Goal: Information Seeking & Learning: Learn about a topic

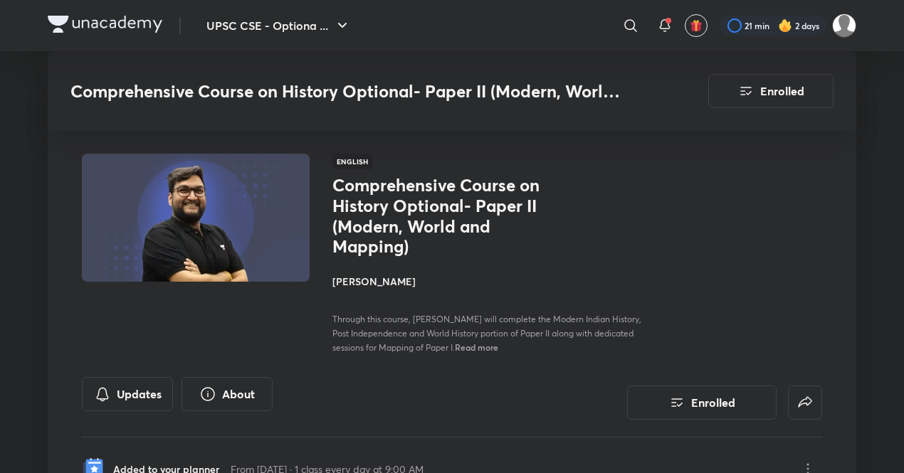
click at [256, 16] on button "UPSC CSE - Optiona ..." at bounding box center [279, 25] width 162 height 28
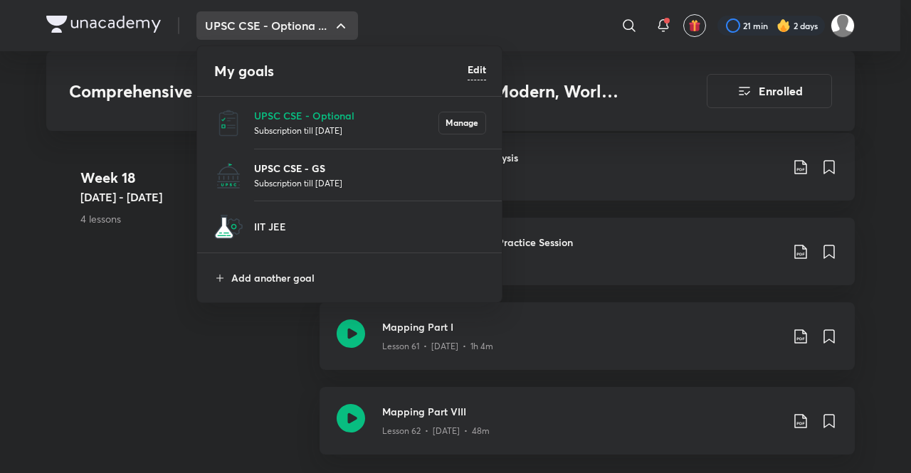
click at [333, 162] on p "UPSC CSE - GS" at bounding box center [370, 168] width 232 height 15
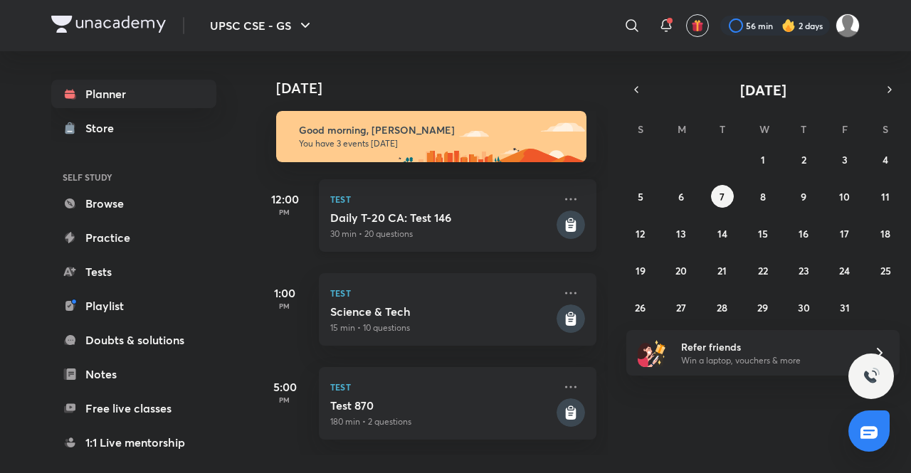
click at [433, 226] on div "Daily T-20 CA: Test 146 30 min • 20 questions" at bounding box center [442, 226] width 224 height 30
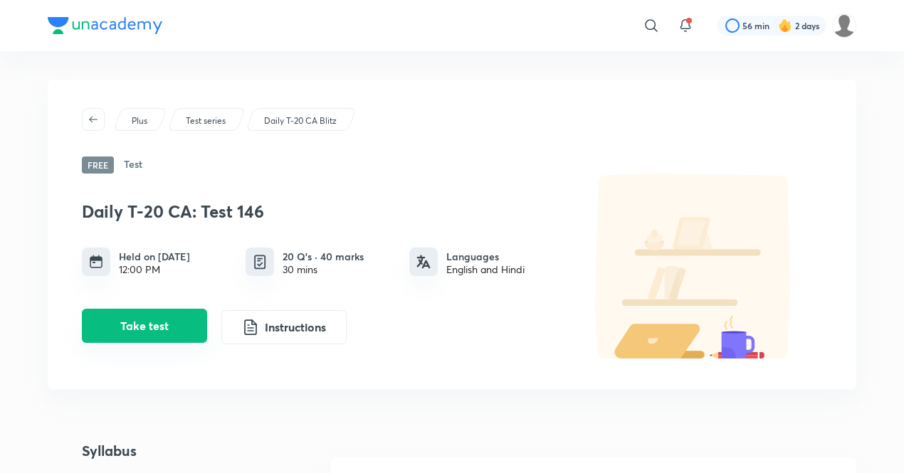
click at [164, 325] on button "Take test" at bounding box center [144, 326] width 125 height 34
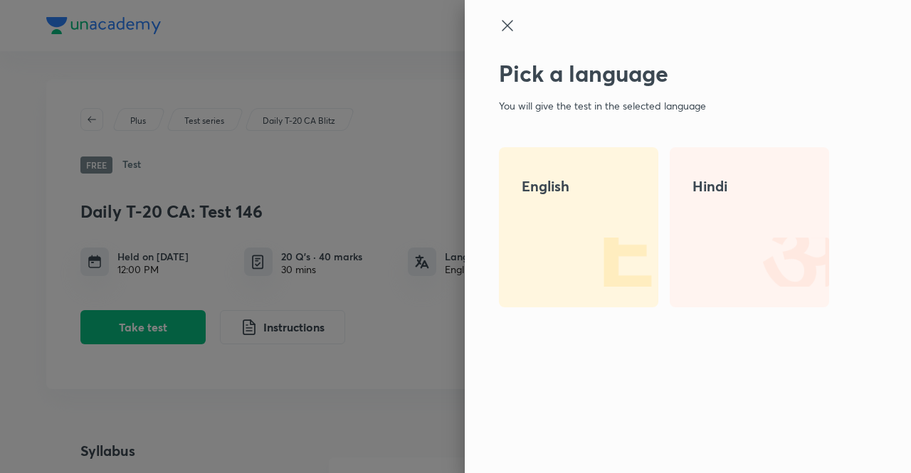
click at [511, 235] on div "English" at bounding box center [578, 227] width 159 height 160
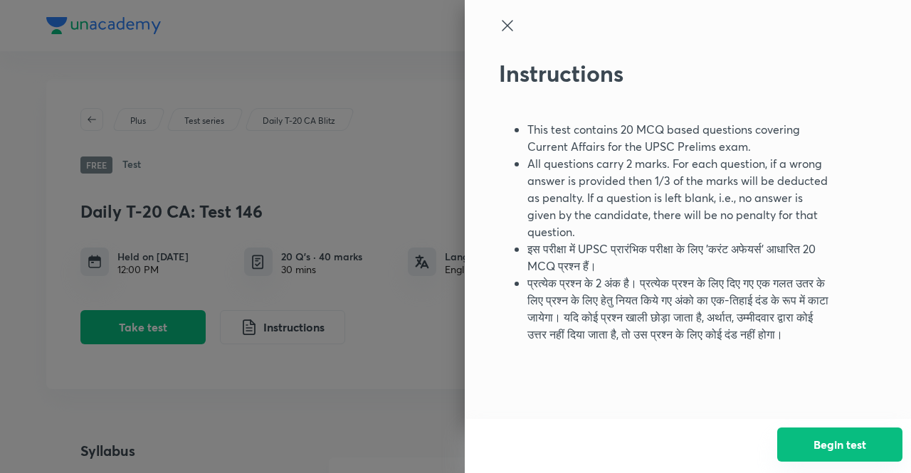
click at [859, 445] on button "Begin test" at bounding box center [840, 445] width 125 height 34
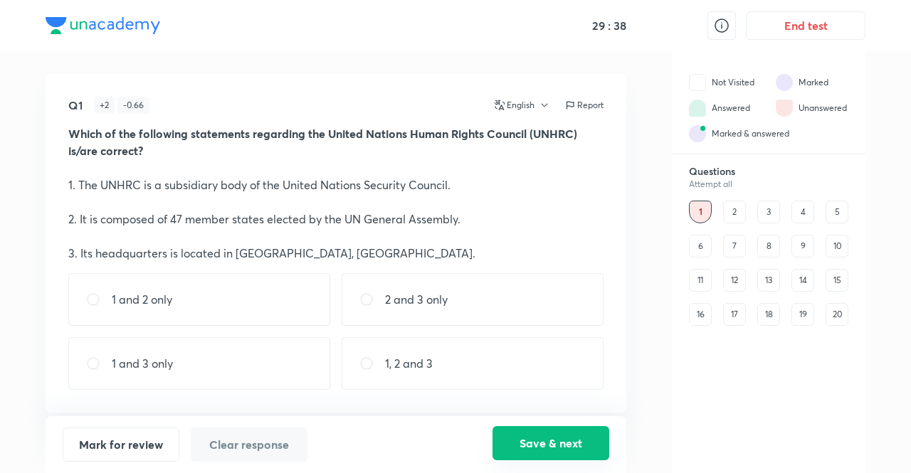
click at [527, 432] on button "Save & next" at bounding box center [551, 443] width 117 height 34
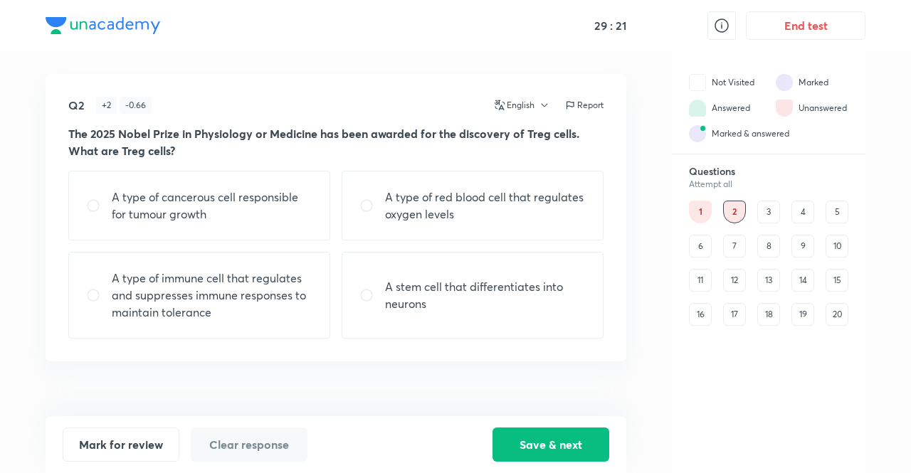
click at [268, 311] on p "A type of immune cell that regulates and suppresses immune responses to maintai…" at bounding box center [212, 295] width 201 height 51
radio input "true"
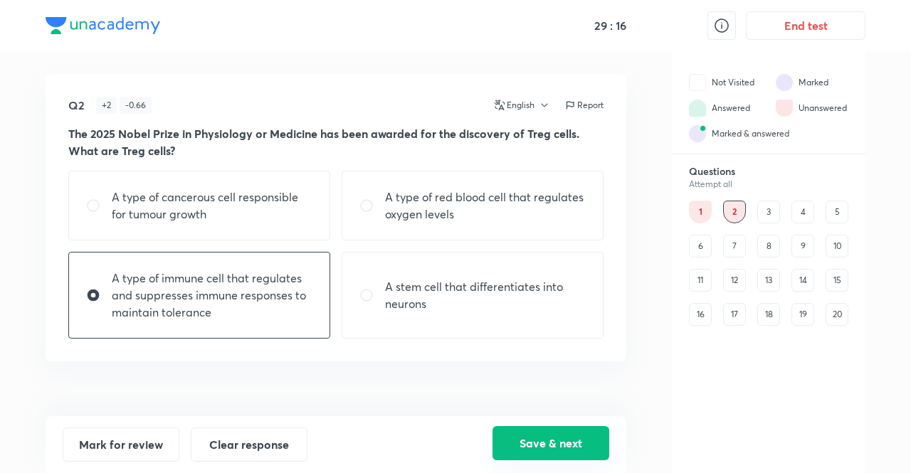
click at [526, 439] on button "Save & next" at bounding box center [551, 443] width 117 height 34
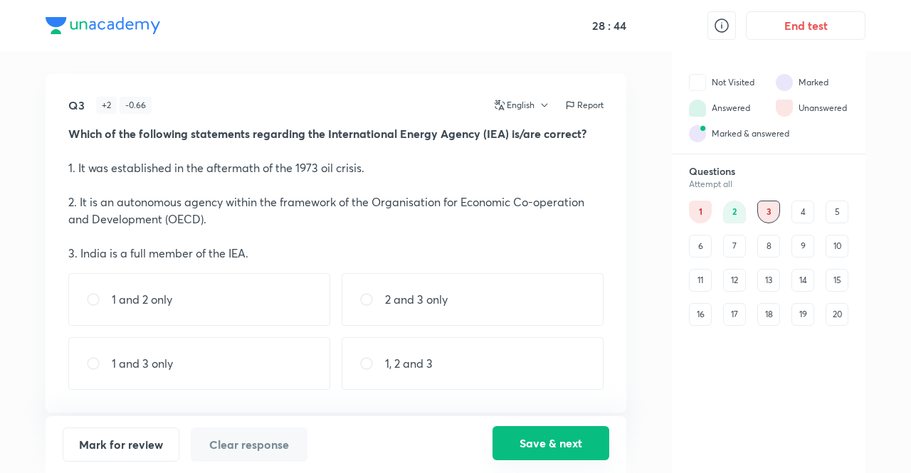
click at [545, 444] on button "Save & next" at bounding box center [551, 443] width 117 height 34
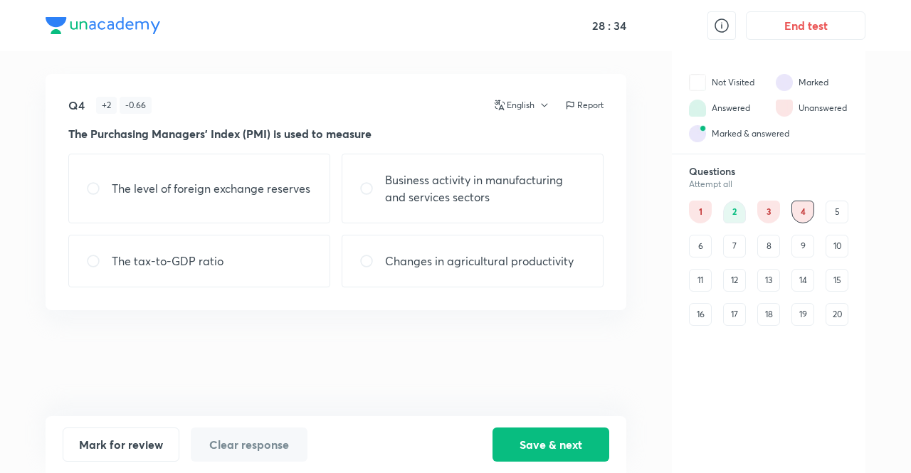
click at [533, 196] on p "Business activity in manufacturing and services sectors" at bounding box center [485, 189] width 201 height 34
radio input "true"
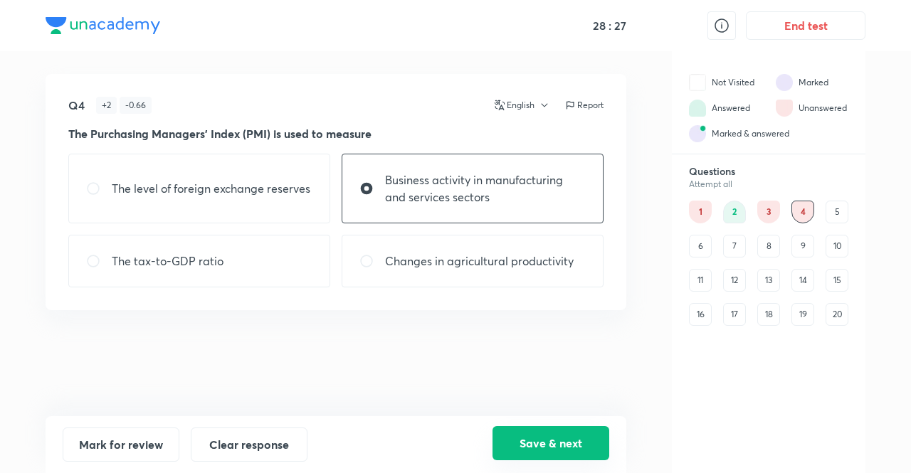
click at [531, 445] on button "Save & next" at bounding box center [551, 443] width 117 height 34
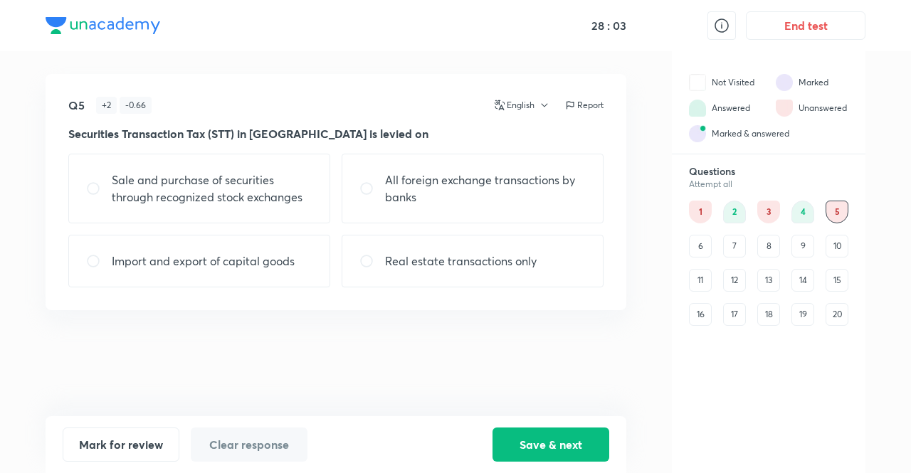
click at [183, 194] on p "Sale and purchase of securities through recognized stock exchanges" at bounding box center [212, 189] width 201 height 34
radio input "true"
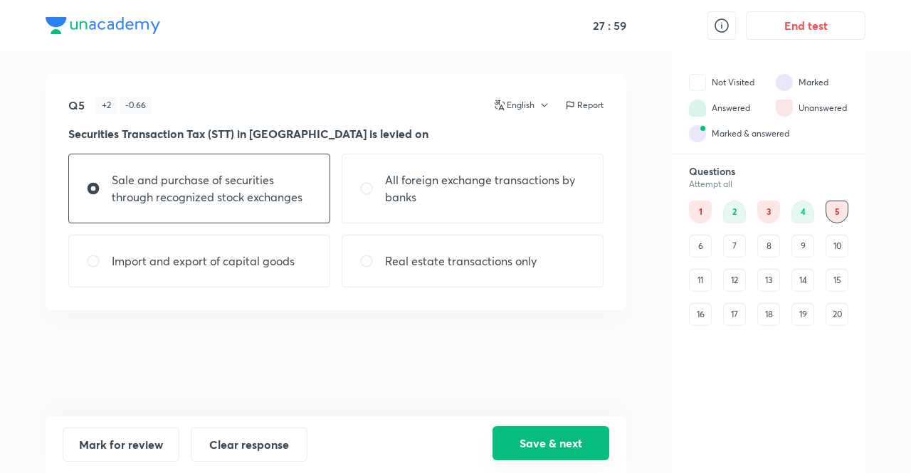
click at [531, 444] on button "Save & next" at bounding box center [551, 443] width 117 height 34
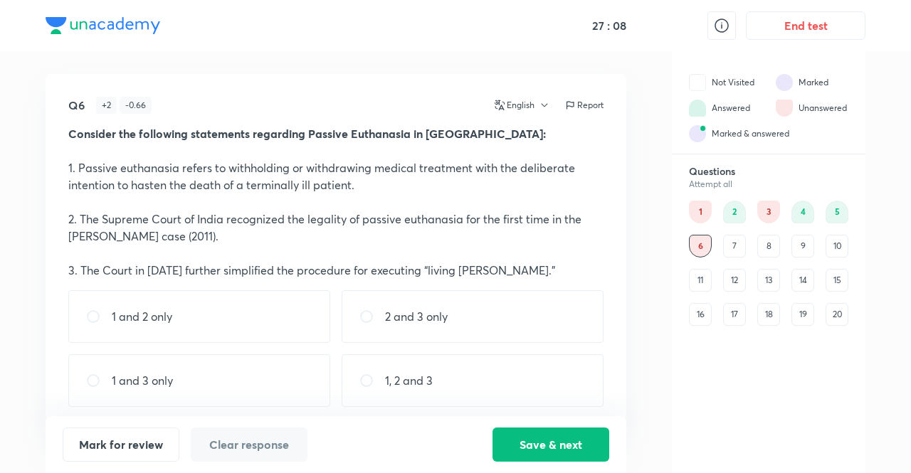
click at [130, 308] on p "1 and 2 only" at bounding box center [142, 316] width 61 height 17
radio input "true"
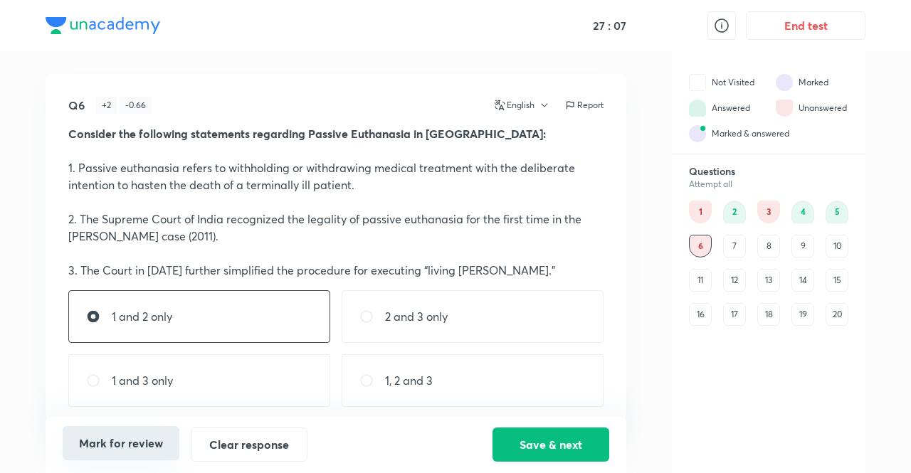
click at [131, 444] on button "Mark for review" at bounding box center [121, 443] width 117 height 34
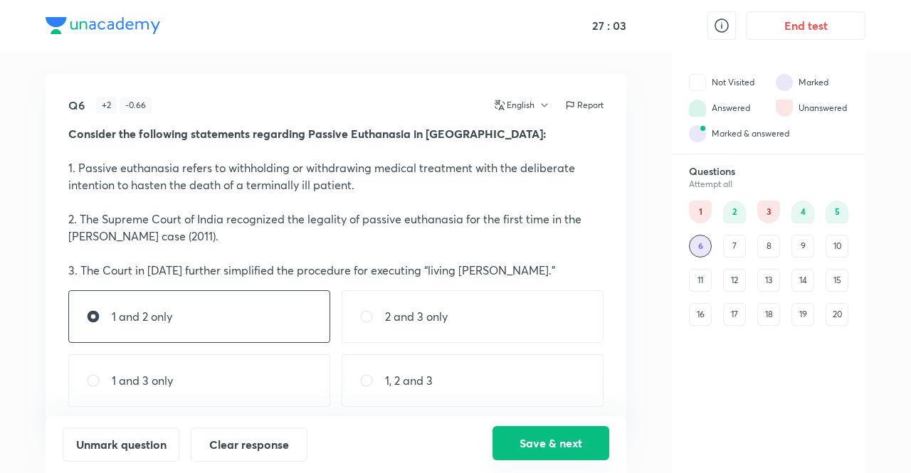
click at [516, 436] on button "Save & next" at bounding box center [551, 443] width 117 height 34
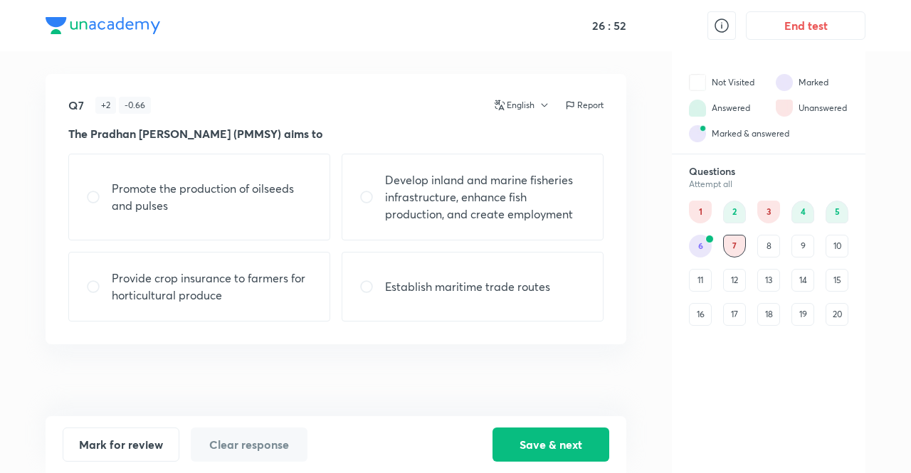
click at [442, 210] on p "Develop inland and marine fisheries infrastructure, enhance fish production, an…" at bounding box center [485, 197] width 201 height 51
radio input "true"
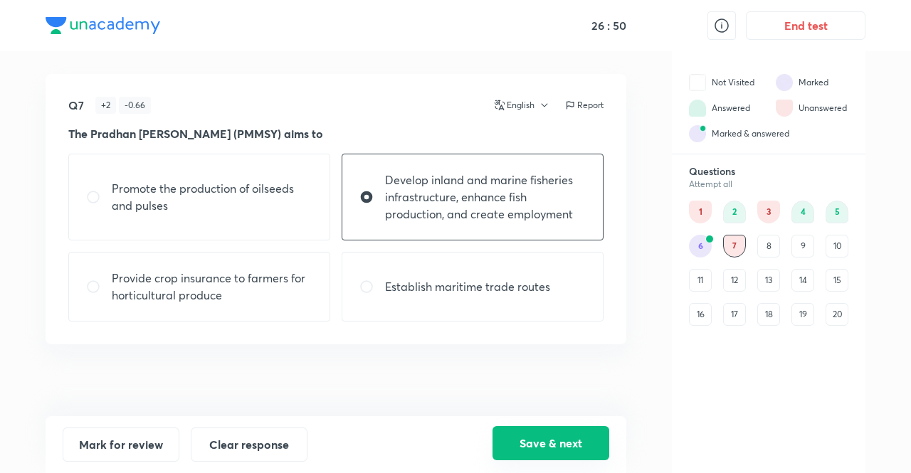
click at [532, 442] on button "Save & next" at bounding box center [551, 443] width 117 height 34
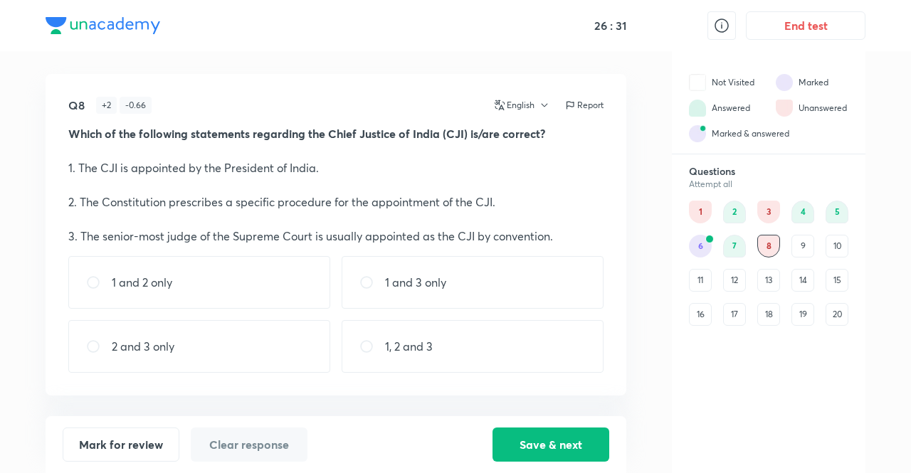
click at [416, 308] on div "1 and 3 only" at bounding box center [473, 282] width 262 height 53
radio input "true"
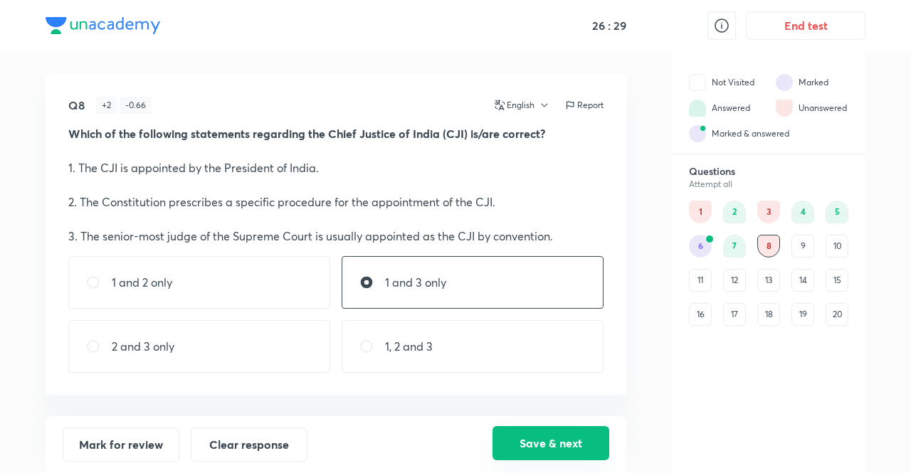
click at [572, 438] on button "Save & next" at bounding box center [551, 443] width 117 height 34
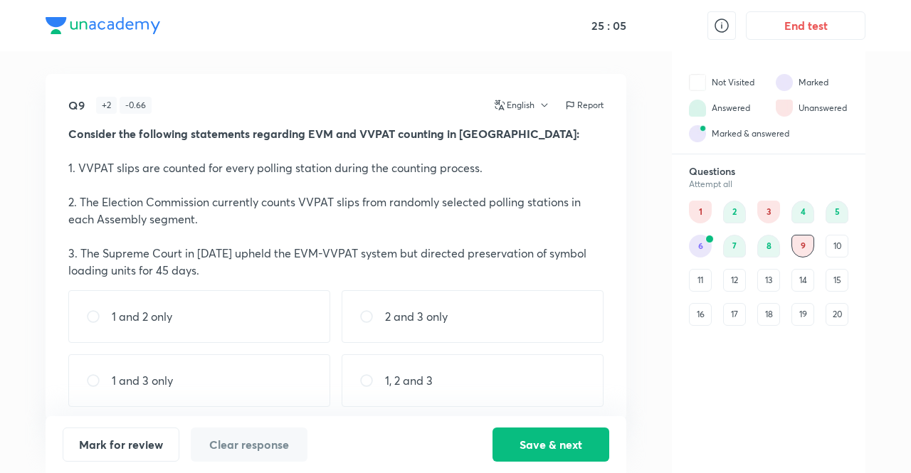
click at [477, 393] on div "1, 2 and 3" at bounding box center [473, 381] width 262 height 53
radio input "true"
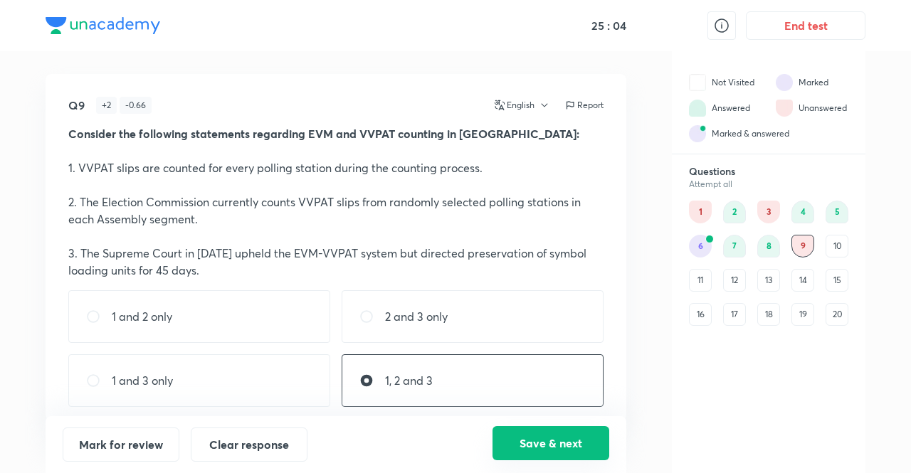
click at [563, 452] on button "Save & next" at bounding box center [551, 443] width 117 height 34
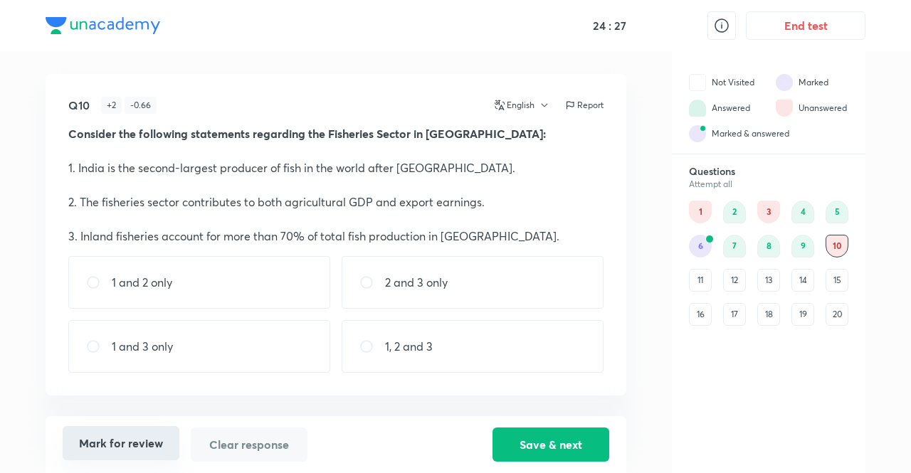
click at [105, 442] on button "Mark for review" at bounding box center [121, 443] width 117 height 34
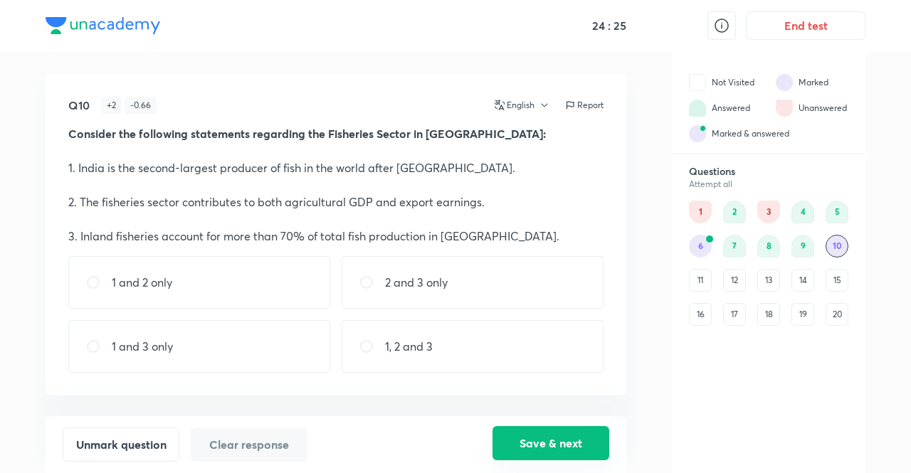
click at [568, 428] on button "Save & next" at bounding box center [551, 443] width 117 height 34
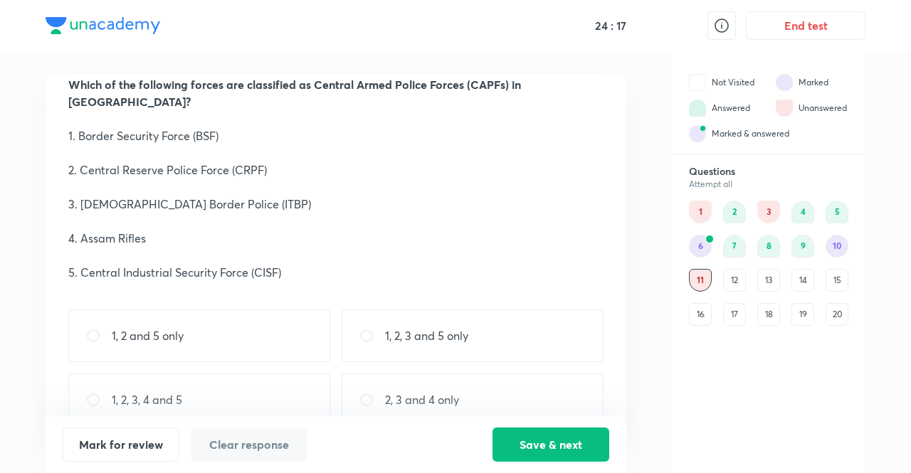
scroll to position [59, 0]
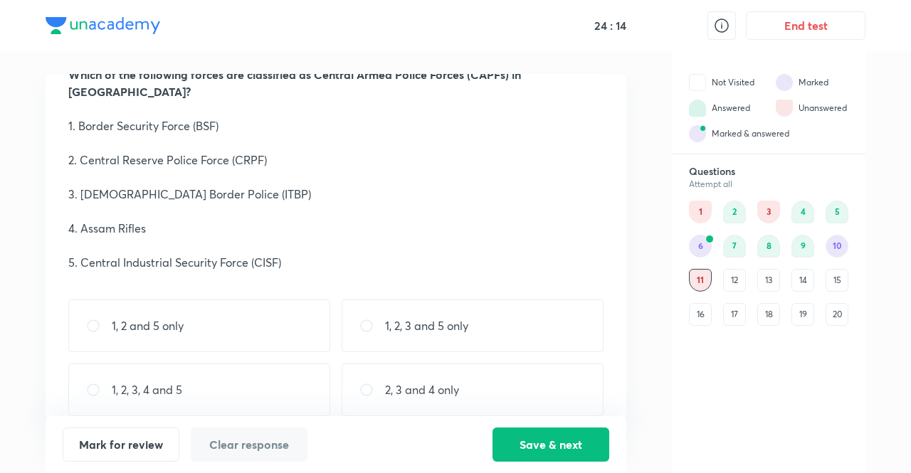
click at [212, 364] on div "1, 2, 3, 4 and 5" at bounding box center [199, 390] width 262 height 53
radio input "true"
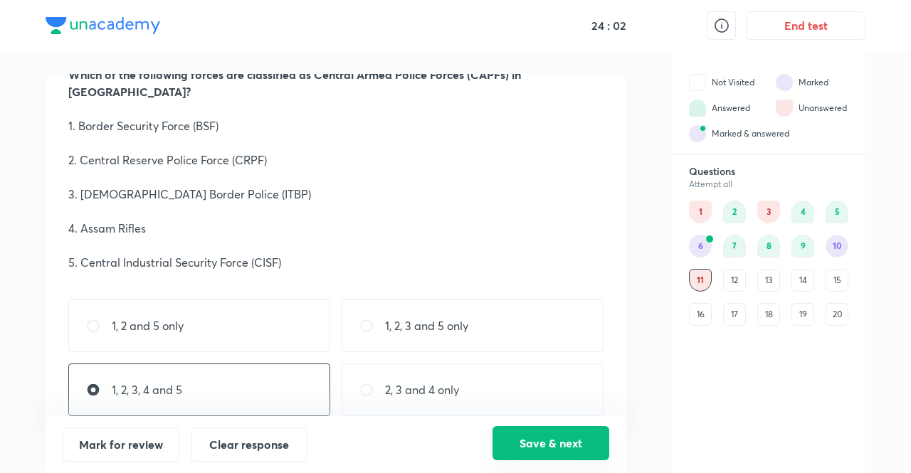
click at [544, 436] on button "Save & next" at bounding box center [551, 443] width 117 height 34
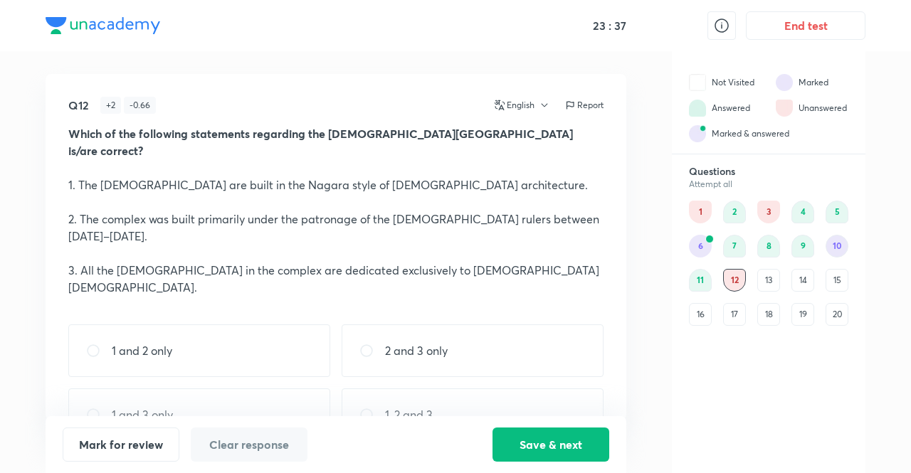
click at [179, 325] on div "1 and 2 only" at bounding box center [199, 351] width 262 height 53
radio input "true"
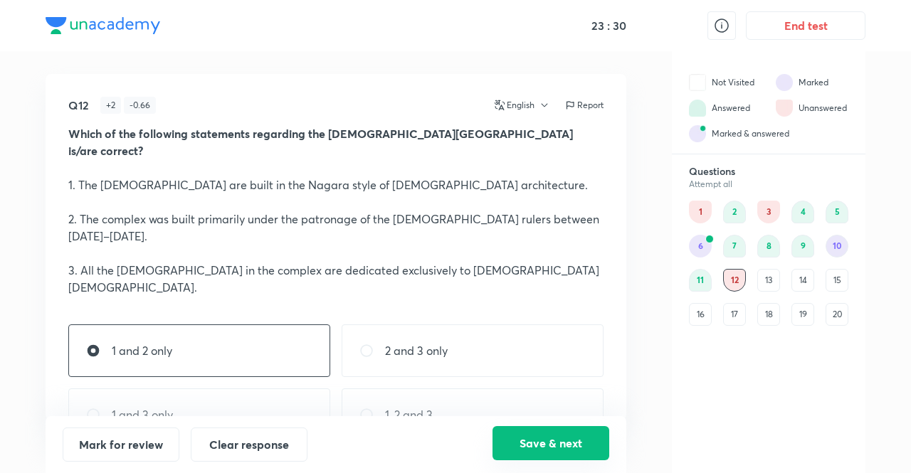
click at [547, 443] on button "Save & next" at bounding box center [551, 443] width 117 height 34
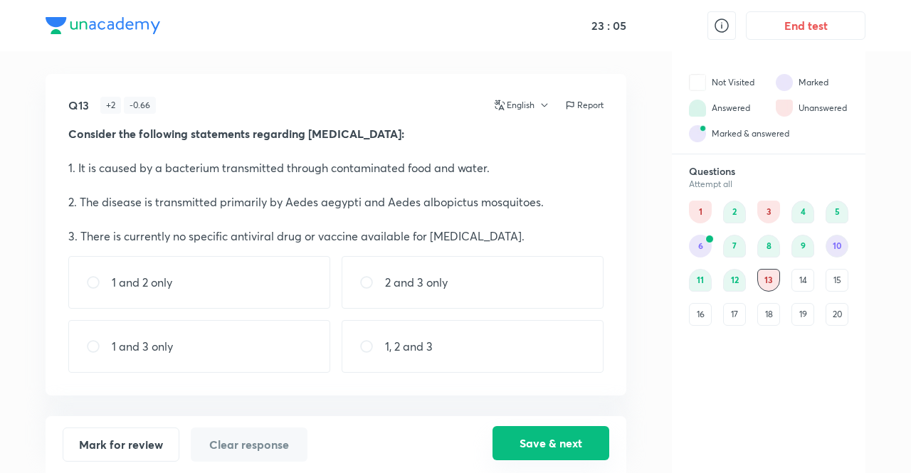
click at [574, 449] on button "Save & next" at bounding box center [551, 443] width 117 height 34
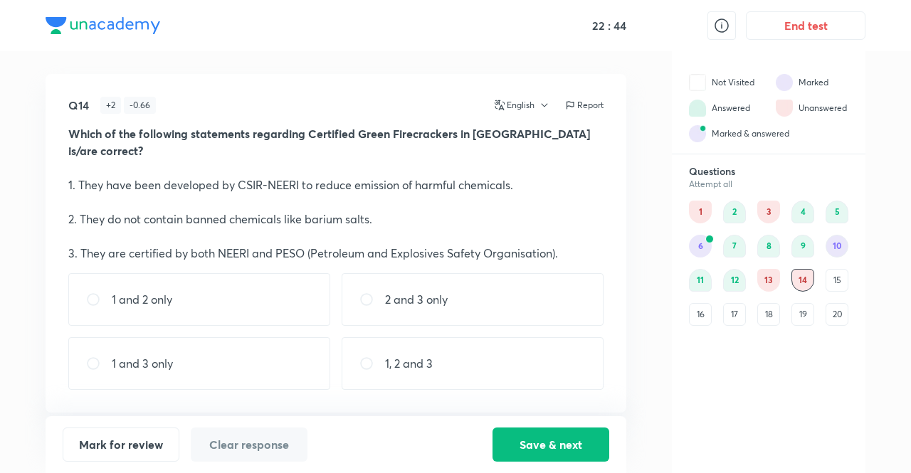
click at [498, 394] on div "Q14 + 2 - 0.66 English Report Which of the following statements regarding Certi…" at bounding box center [336, 243] width 581 height 339
click at [453, 344] on div "1, 2 and 3" at bounding box center [473, 363] width 262 height 53
radio input "true"
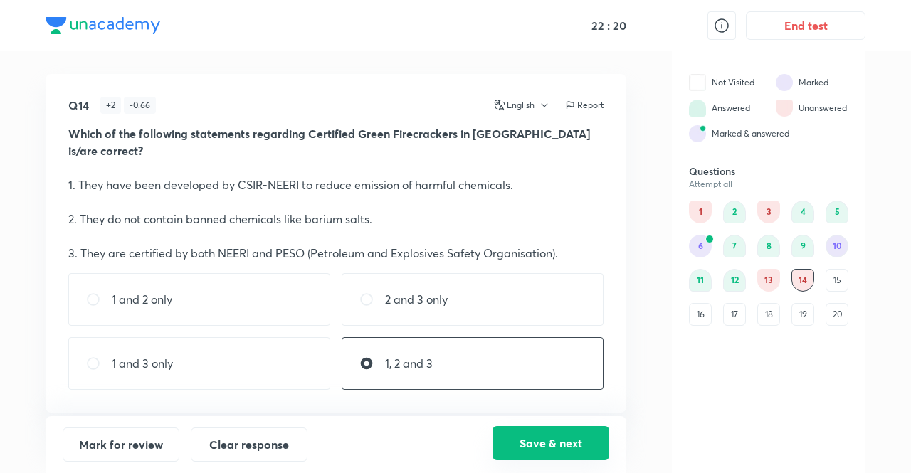
click at [531, 442] on button "Save & next" at bounding box center [551, 443] width 117 height 34
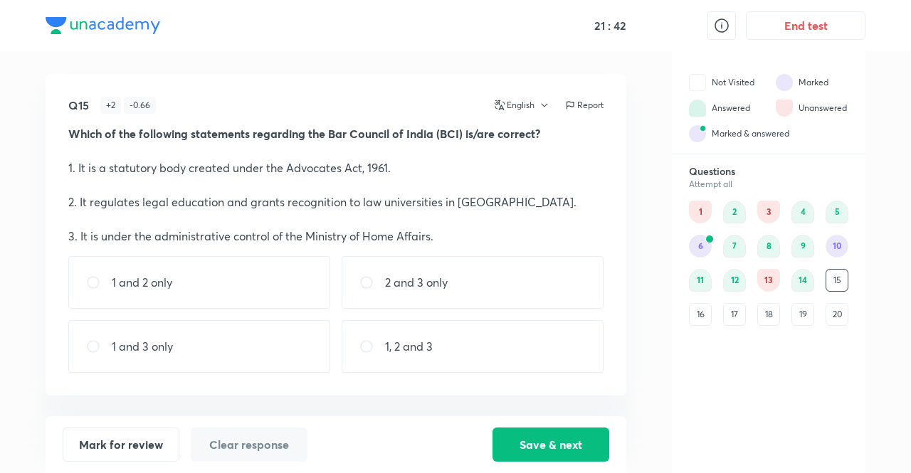
click at [616, 320] on div "Q15 + 2 - 0.66 English Report Which of the following statements regarding the B…" at bounding box center [336, 235] width 581 height 322
click at [543, 449] on button "Save & next" at bounding box center [551, 443] width 117 height 34
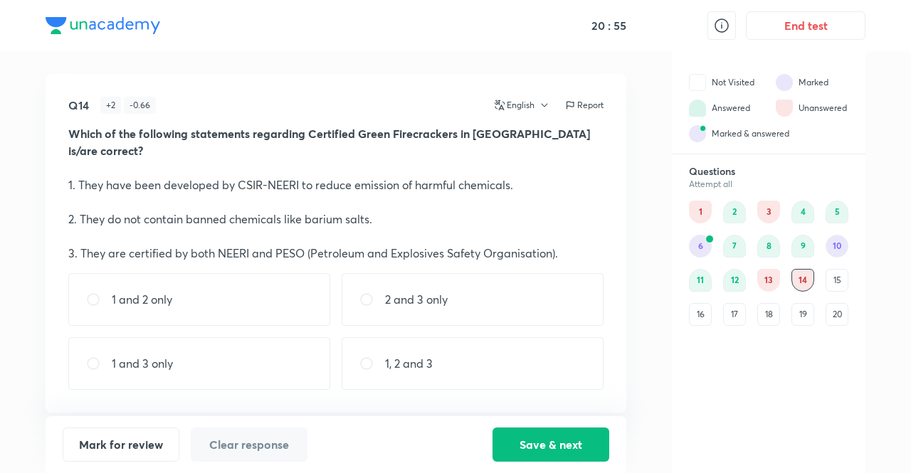
click at [427, 355] on p "1, 2 and 3" at bounding box center [409, 363] width 48 height 17
radio input "true"
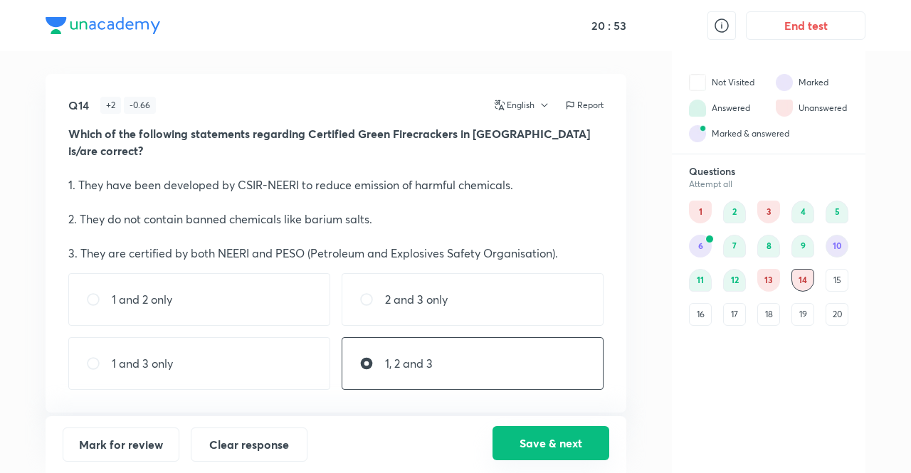
click at [532, 447] on button "Save & next" at bounding box center [551, 443] width 117 height 34
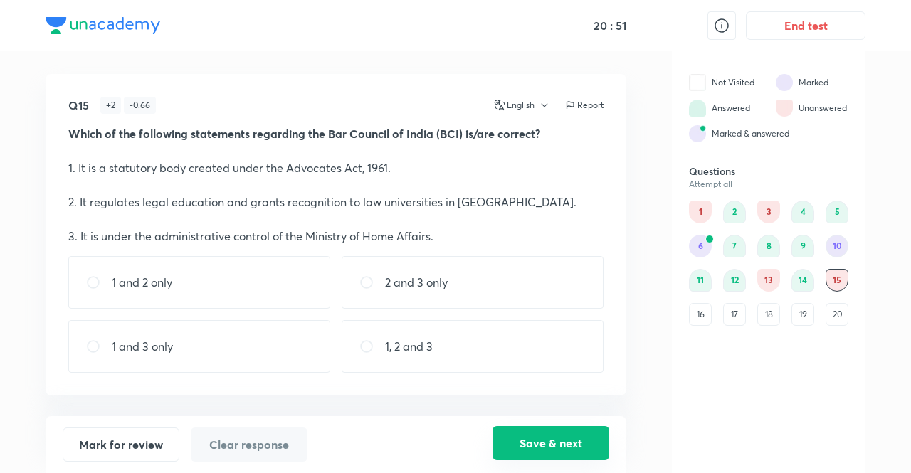
click at [532, 447] on button "Save & next" at bounding box center [551, 443] width 117 height 34
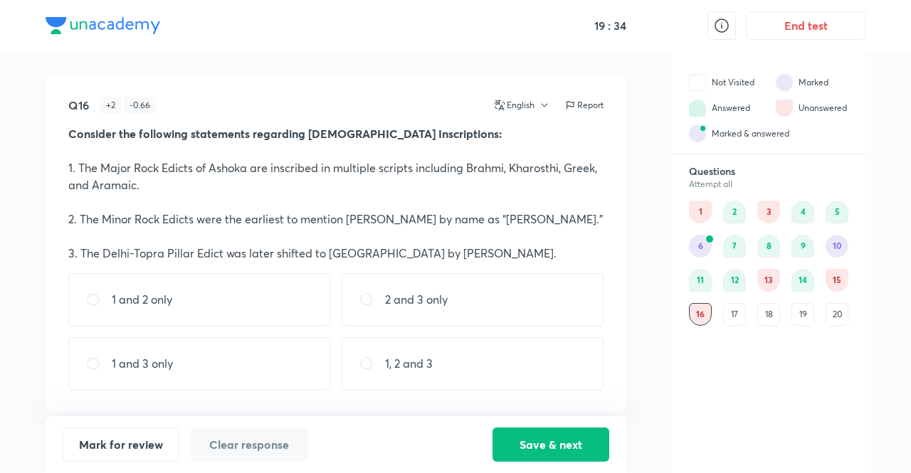
click at [226, 362] on div "1 and 3 only" at bounding box center [199, 363] width 262 height 53
radio input "false"
drag, startPoint x: 309, startPoint y: 359, endPoint x: 474, endPoint y: 382, distance: 166.9
click at [474, 382] on div "1 and 2 only 2 and 3 only 1 and 3 only 1, 2 and 3" at bounding box center [335, 331] width 535 height 117
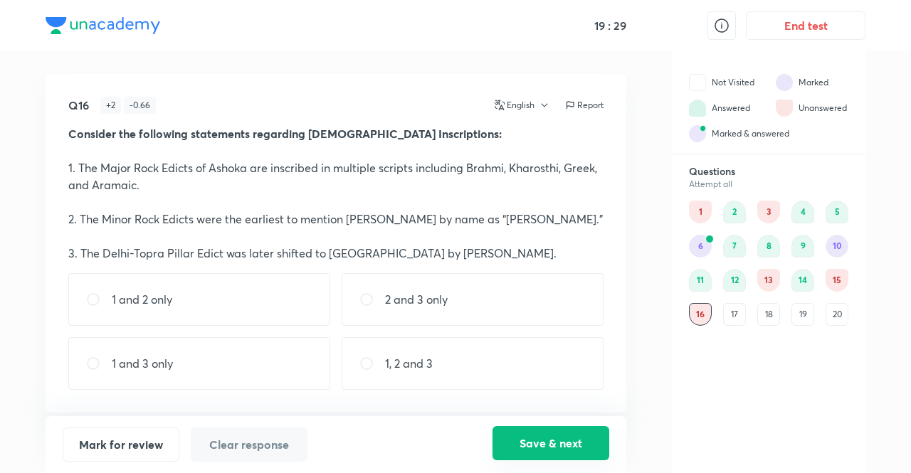
click at [517, 442] on button "Save & next" at bounding box center [551, 443] width 117 height 34
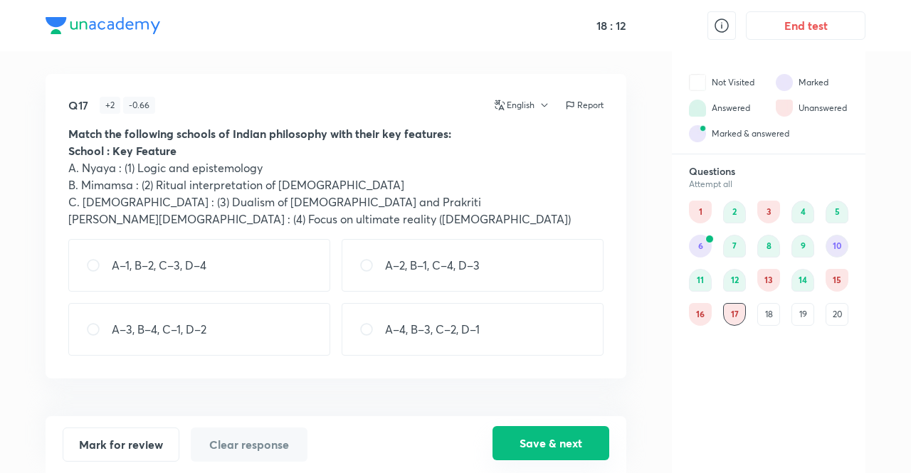
click at [550, 432] on button "Save & next" at bounding box center [551, 443] width 117 height 34
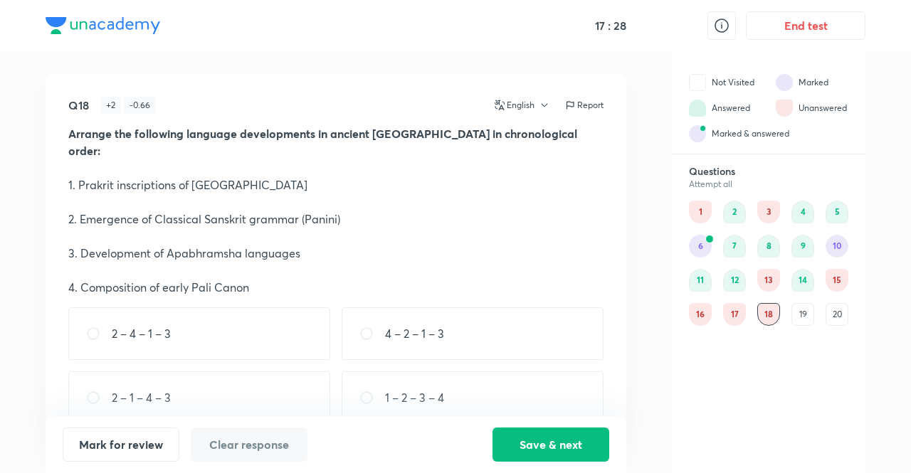
click at [473, 308] on div "4 – 2 – 1 – 3" at bounding box center [473, 334] width 262 height 53
radio input "true"
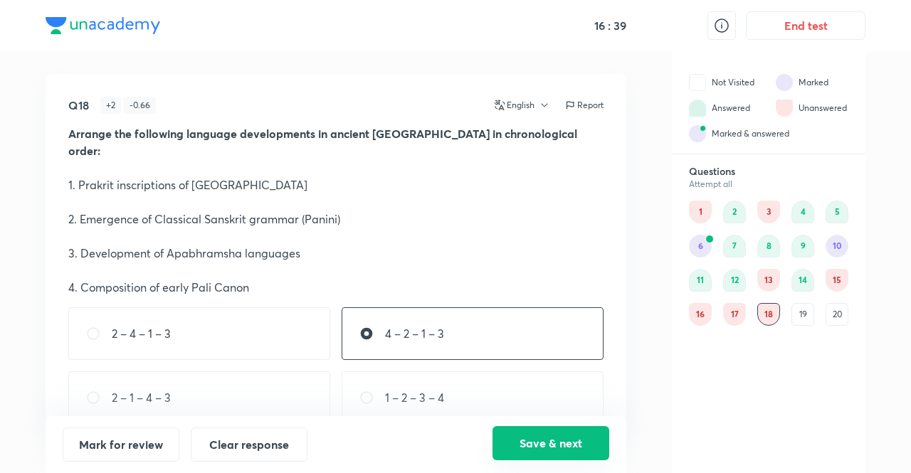
click at [560, 450] on button "Save & next" at bounding box center [551, 443] width 117 height 34
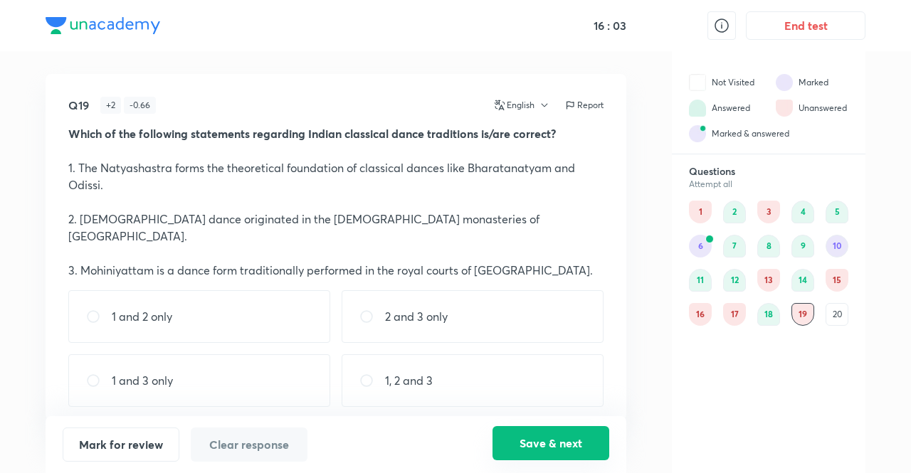
click at [529, 438] on button "Save & next" at bounding box center [551, 443] width 117 height 34
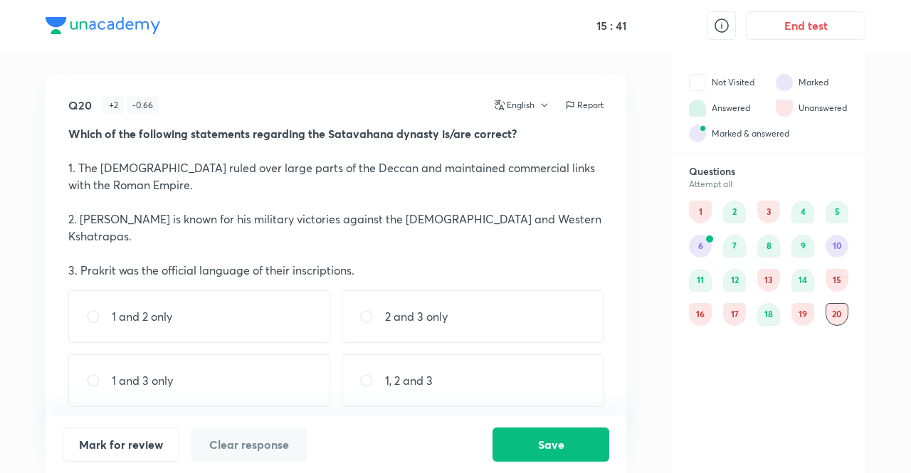
click at [102, 315] on input "radio" at bounding box center [99, 317] width 26 height 14
radio input "true"
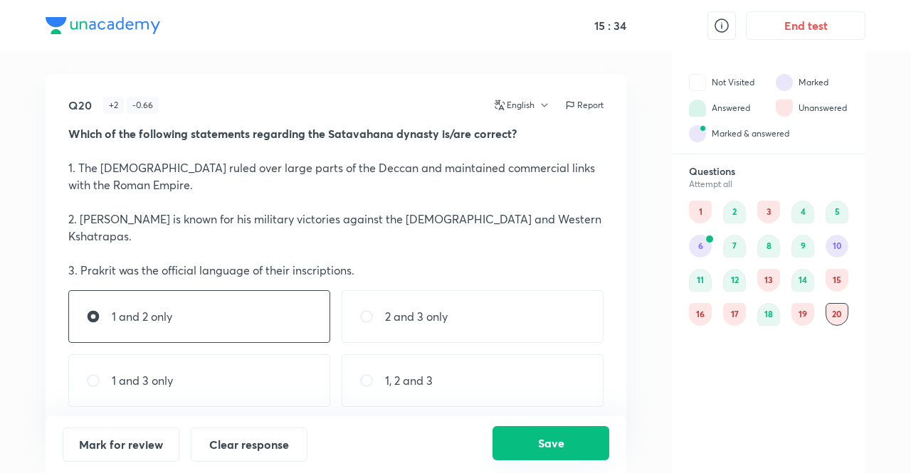
click at [526, 445] on button "Save" at bounding box center [551, 443] width 117 height 34
click at [806, 313] on div "19" at bounding box center [803, 314] width 23 height 23
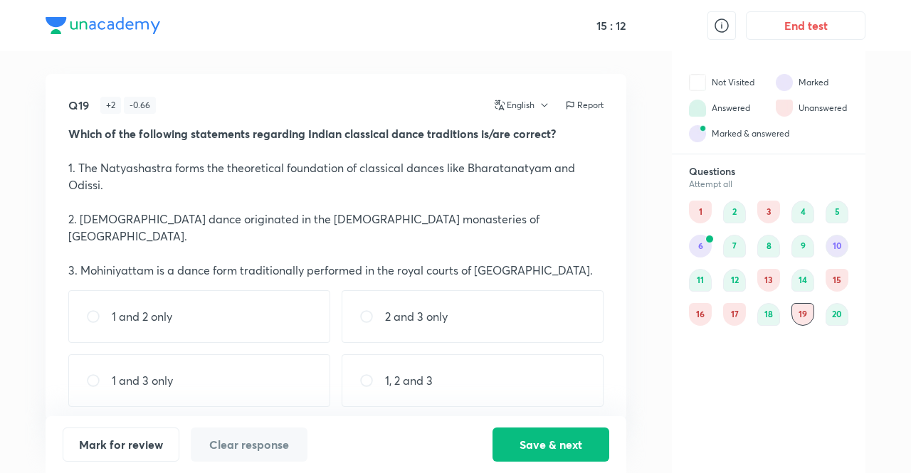
click at [733, 323] on div "17" at bounding box center [734, 314] width 23 height 23
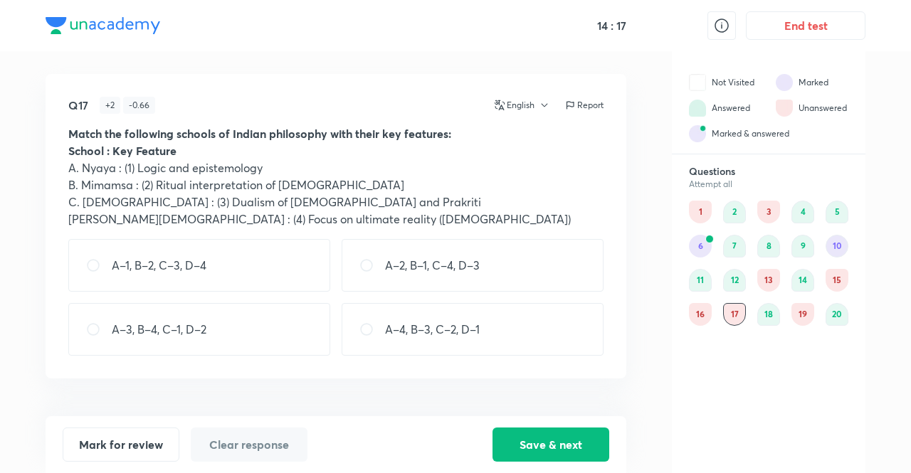
click at [271, 280] on div "A–1, B–2, C–3, D–4" at bounding box center [199, 265] width 262 height 53
radio input "true"
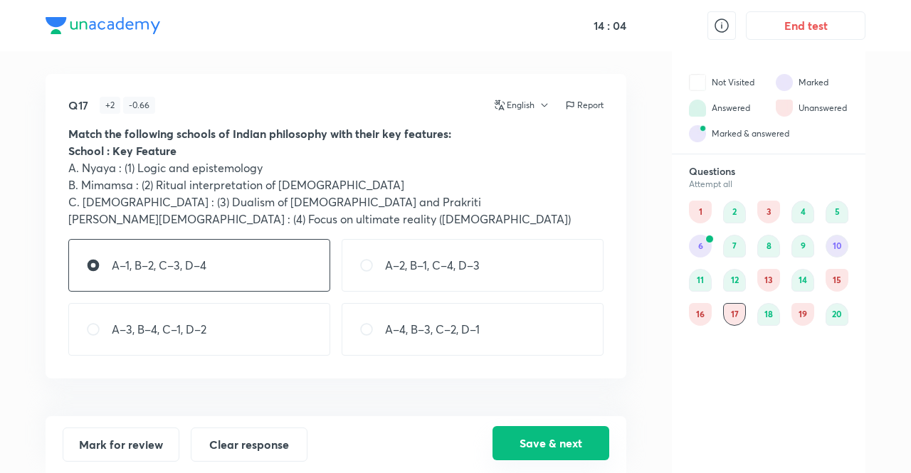
click at [597, 442] on button "Save & next" at bounding box center [551, 443] width 117 height 34
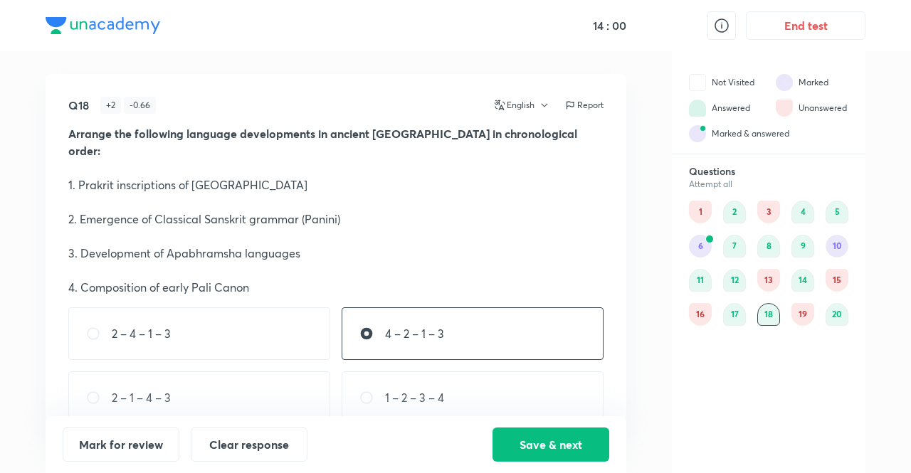
click at [775, 317] on div "18" at bounding box center [769, 314] width 23 height 23
click at [495, 330] on div "4 – 2 – 1 – 3" at bounding box center [473, 334] width 262 height 53
radio input "false"
click at [171, 325] on p "2 – 4 – 1 – 3" at bounding box center [141, 333] width 59 height 17
radio input "true"
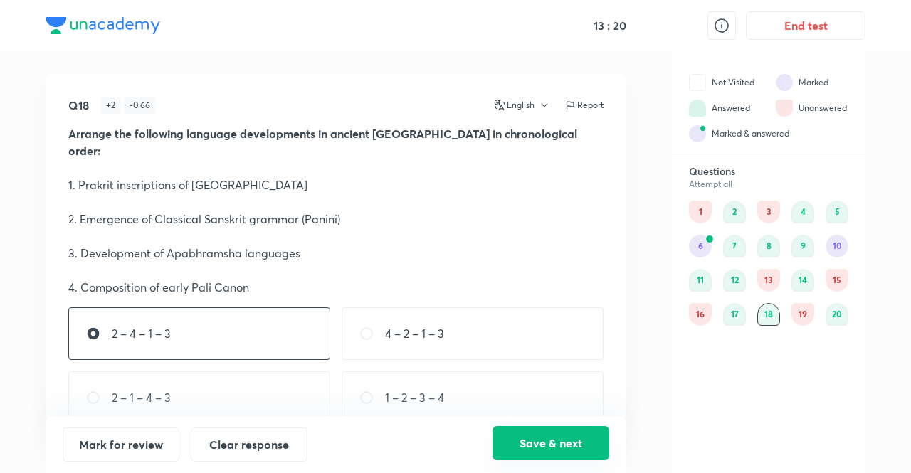
click at [525, 444] on button "Save & next" at bounding box center [551, 443] width 117 height 34
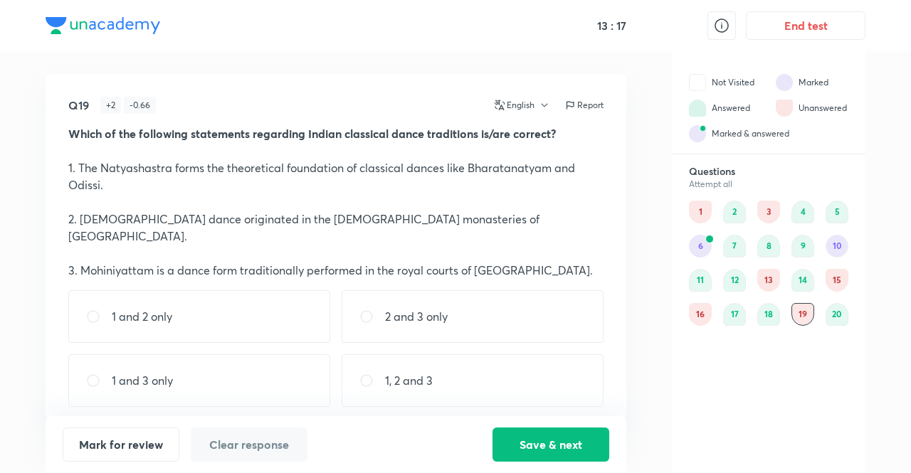
click at [704, 314] on div "16" at bounding box center [700, 314] width 23 height 23
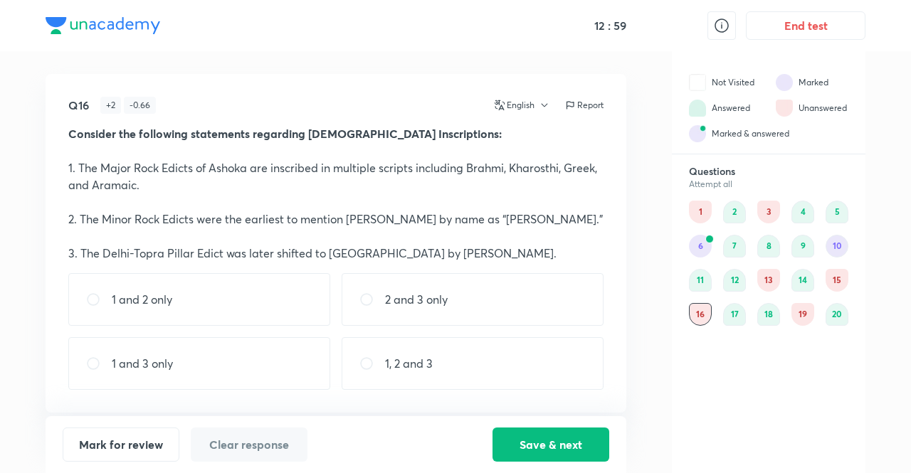
click at [189, 372] on div "1 and 3 only" at bounding box center [199, 363] width 262 height 53
radio input "true"
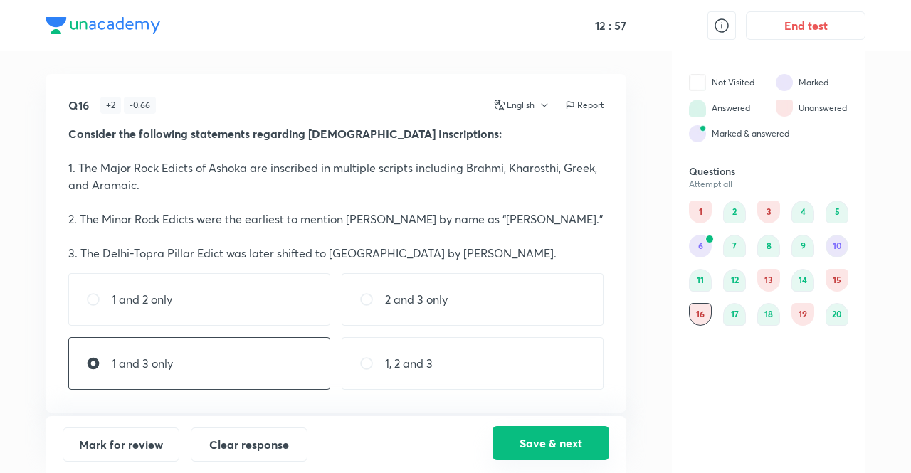
click at [534, 456] on button "Save & next" at bounding box center [551, 443] width 117 height 34
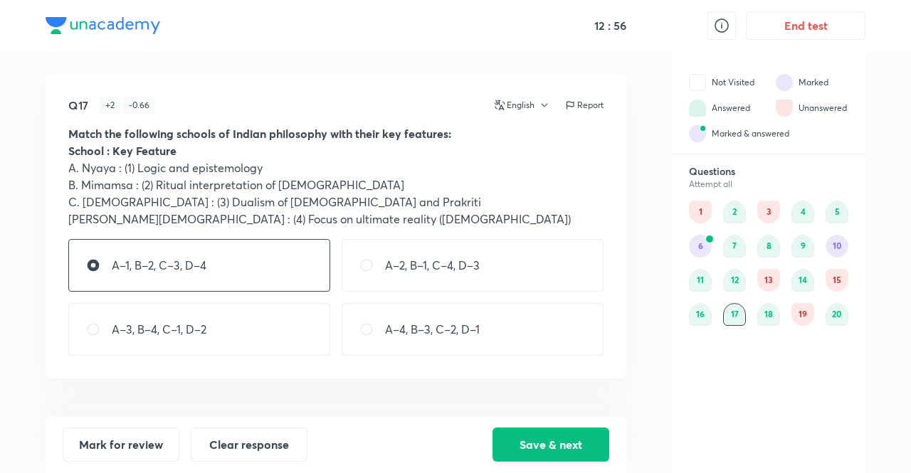
click at [839, 277] on div "15" at bounding box center [837, 280] width 23 height 23
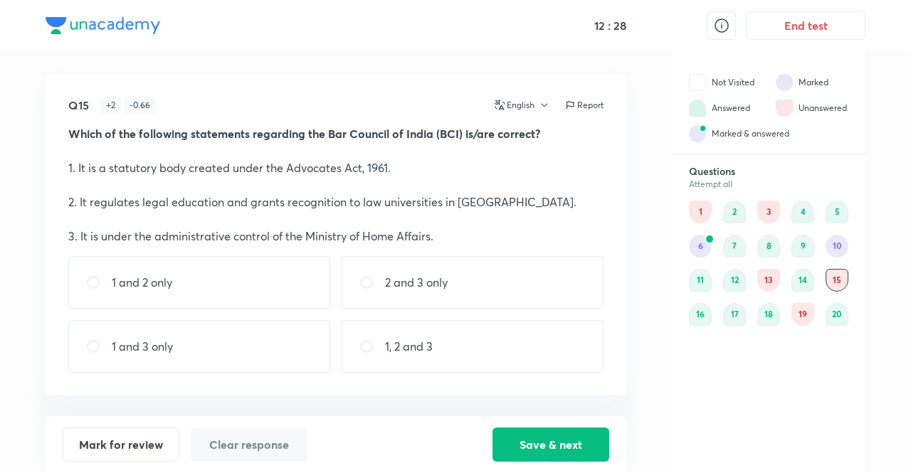
click at [168, 296] on div "1 and 2 only" at bounding box center [199, 282] width 262 height 53
radio input "true"
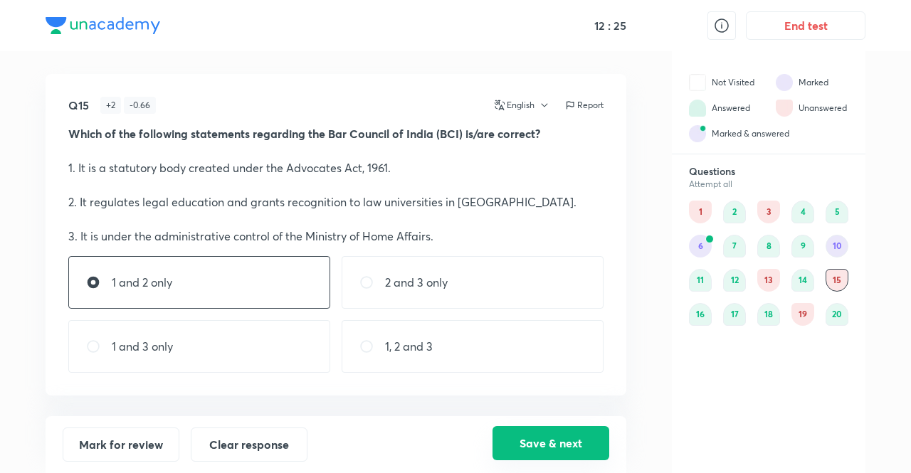
click at [545, 442] on button "Save & next" at bounding box center [551, 443] width 117 height 34
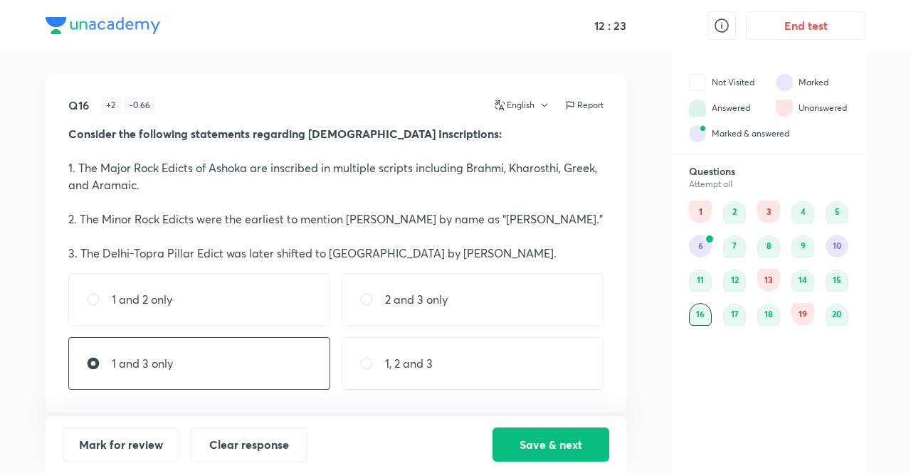
click at [766, 274] on div "13" at bounding box center [769, 280] width 23 height 23
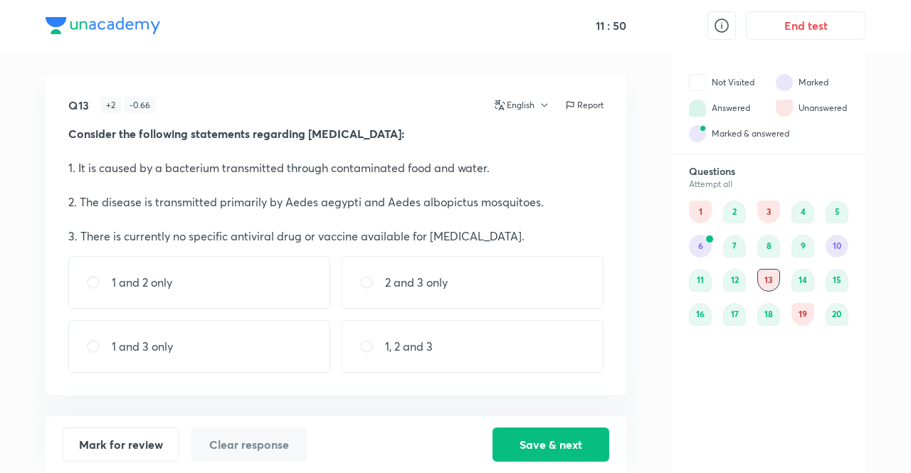
click at [706, 239] on div at bounding box center [710, 239] width 9 height 9
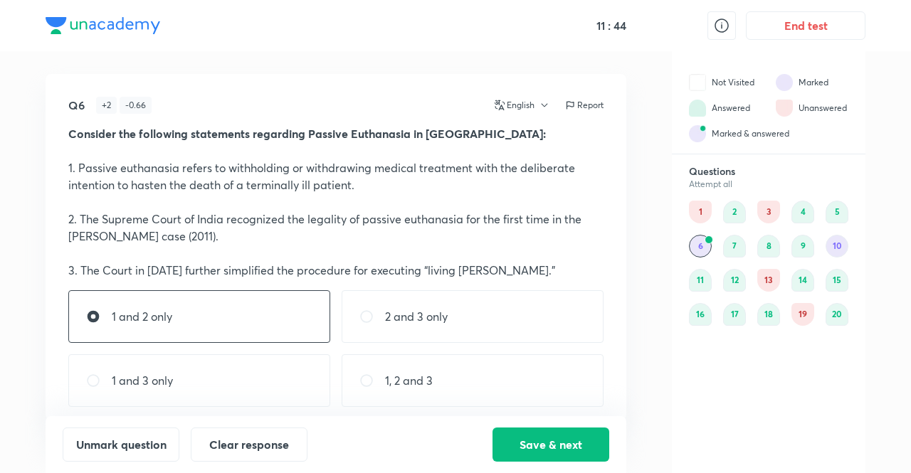
click at [830, 241] on div "10" at bounding box center [837, 246] width 23 height 23
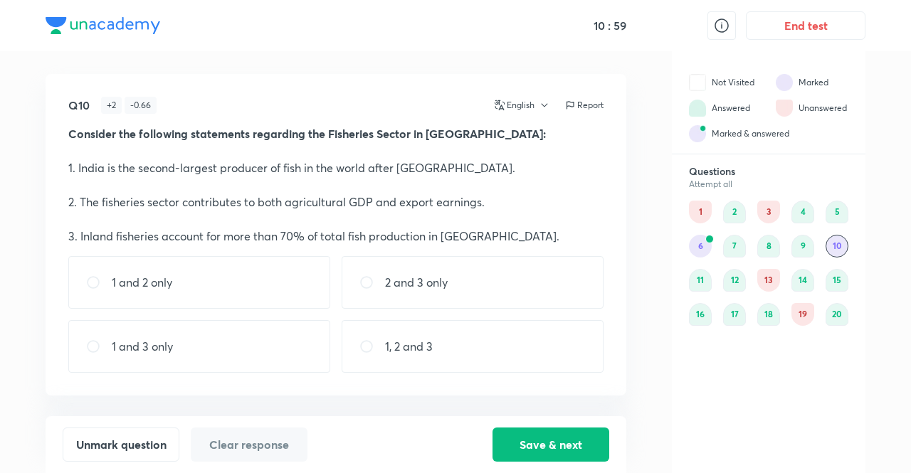
click at [433, 348] on div "1, 2 and 3" at bounding box center [473, 346] width 262 height 53
radio input "true"
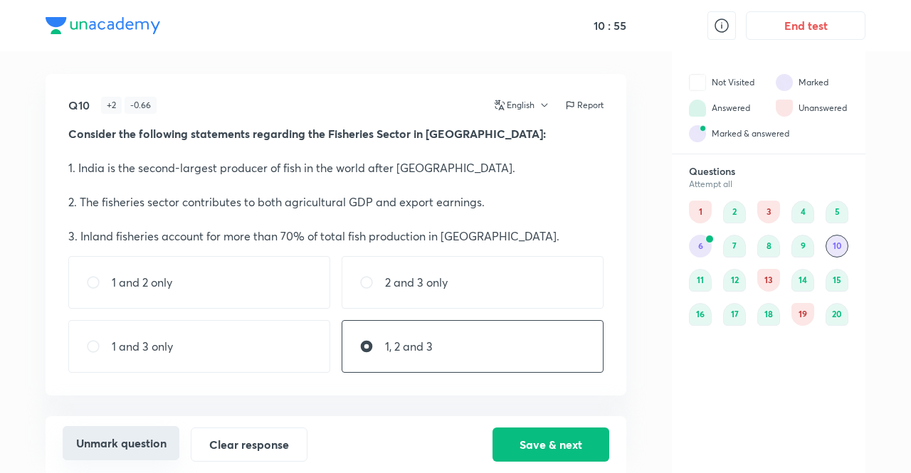
click at [128, 458] on button "Unmark question" at bounding box center [121, 443] width 117 height 34
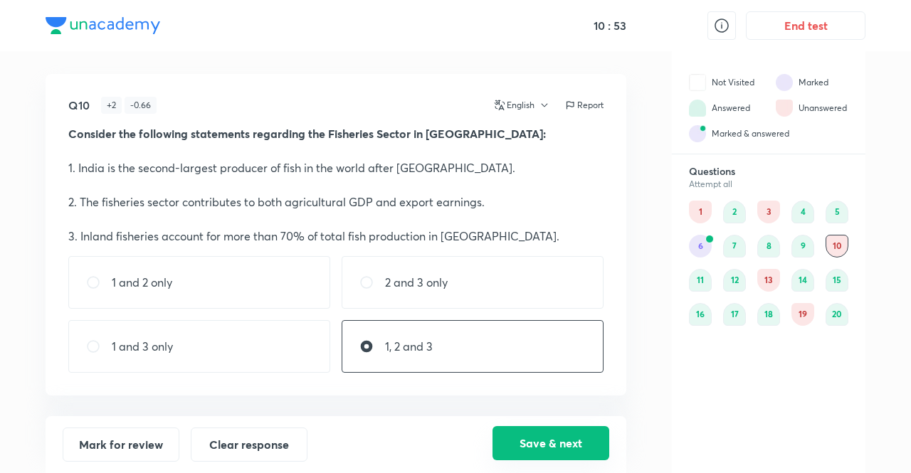
click at [525, 438] on button "Save & next" at bounding box center [551, 443] width 117 height 34
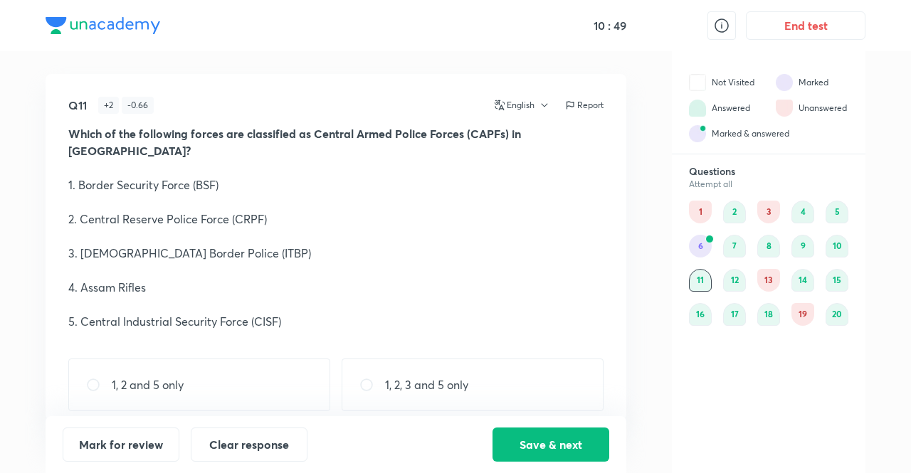
click at [768, 213] on div "3" at bounding box center [769, 212] width 23 height 23
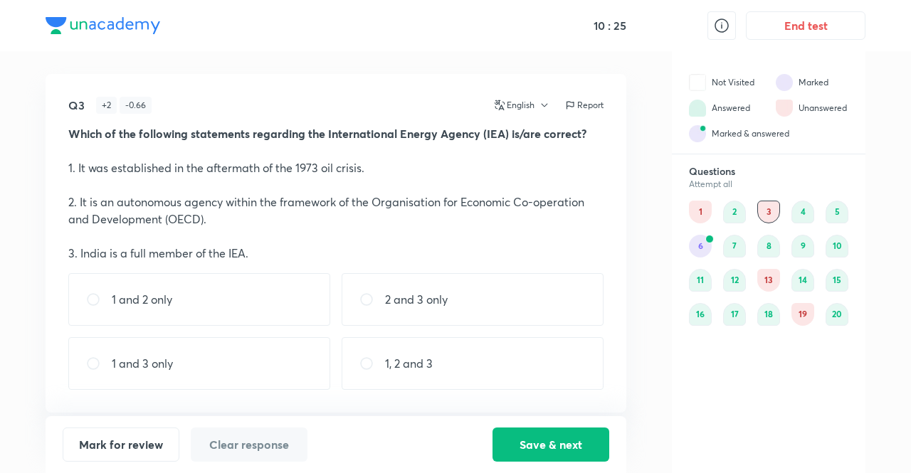
click at [698, 240] on div "6" at bounding box center [700, 246] width 23 height 23
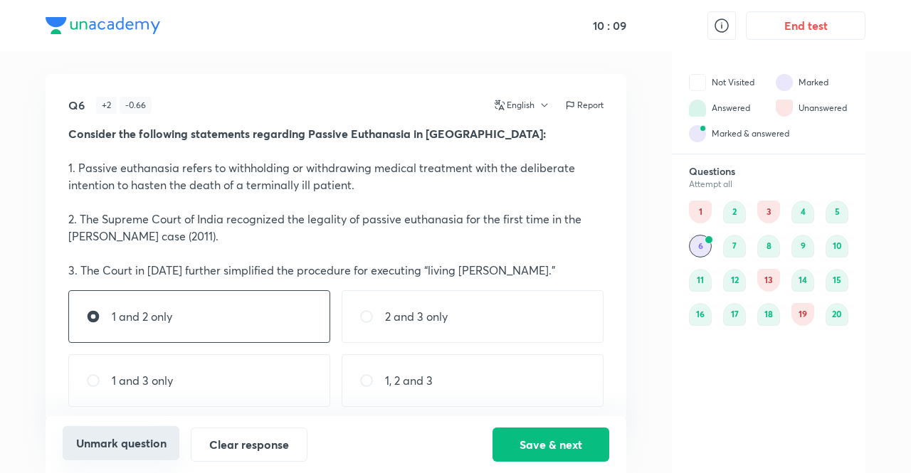
click at [119, 453] on button "Unmark question" at bounding box center [121, 443] width 117 height 34
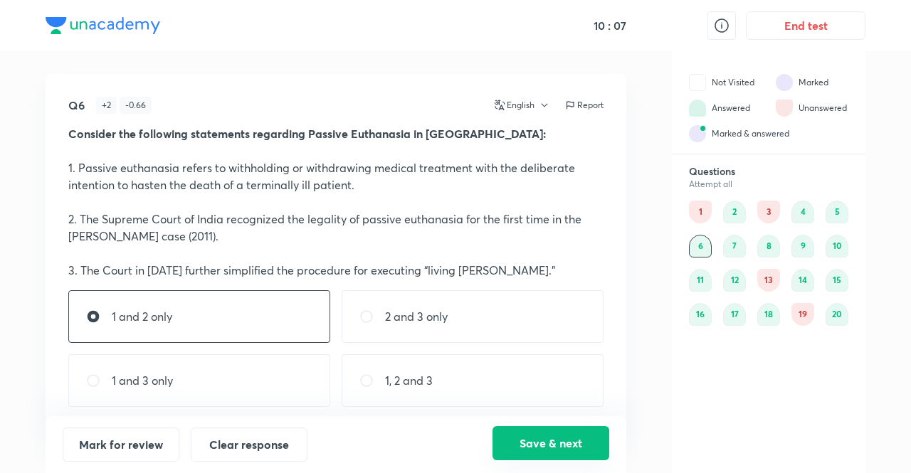
click at [534, 439] on button "Save & next" at bounding box center [551, 443] width 117 height 34
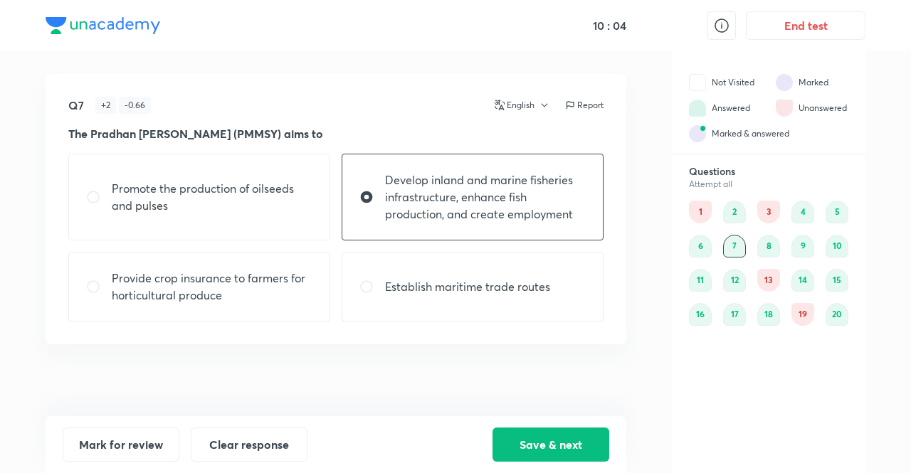
click at [766, 211] on div "3" at bounding box center [769, 212] width 23 height 23
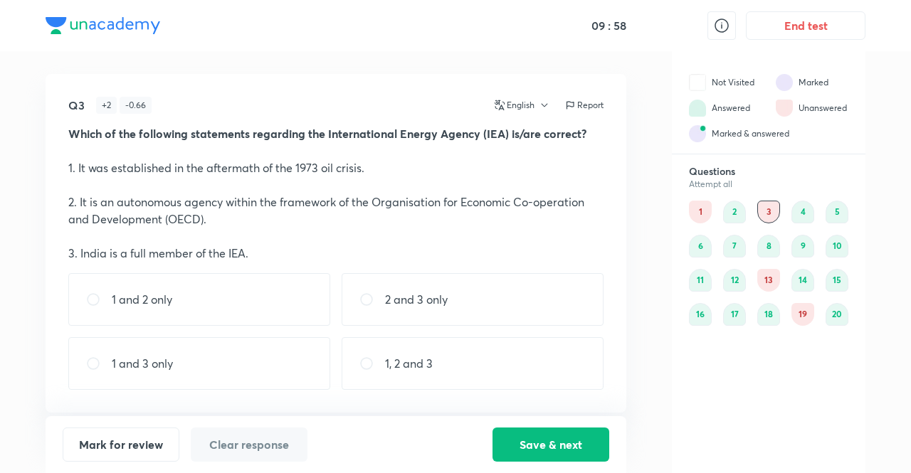
click at [705, 209] on div "1" at bounding box center [700, 212] width 23 height 23
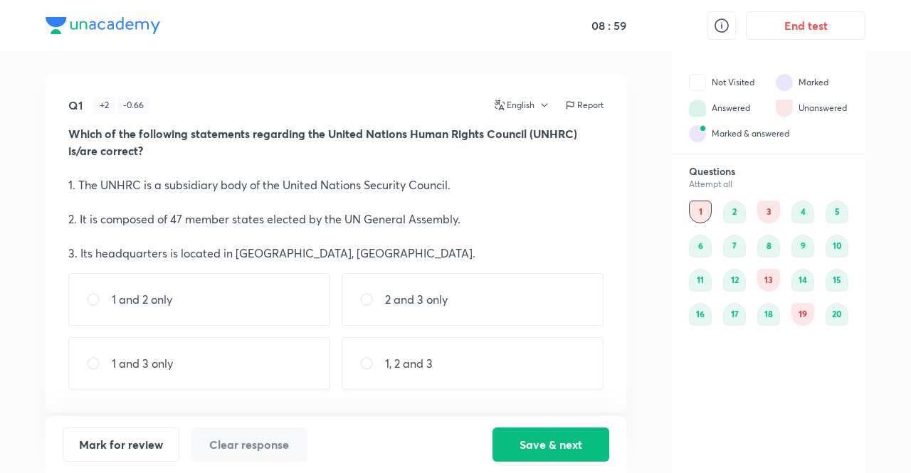
click at [760, 219] on div "3" at bounding box center [769, 212] width 23 height 23
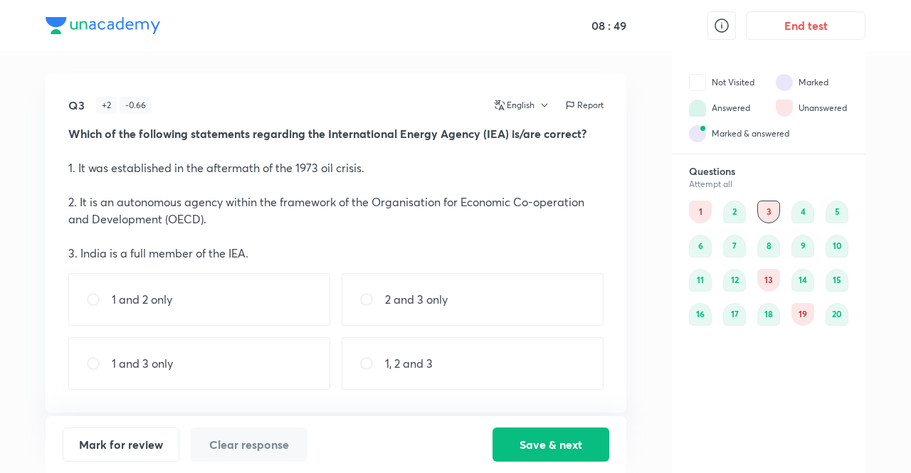
click at [221, 361] on div "1 and 3 only" at bounding box center [199, 363] width 262 height 53
radio input "true"
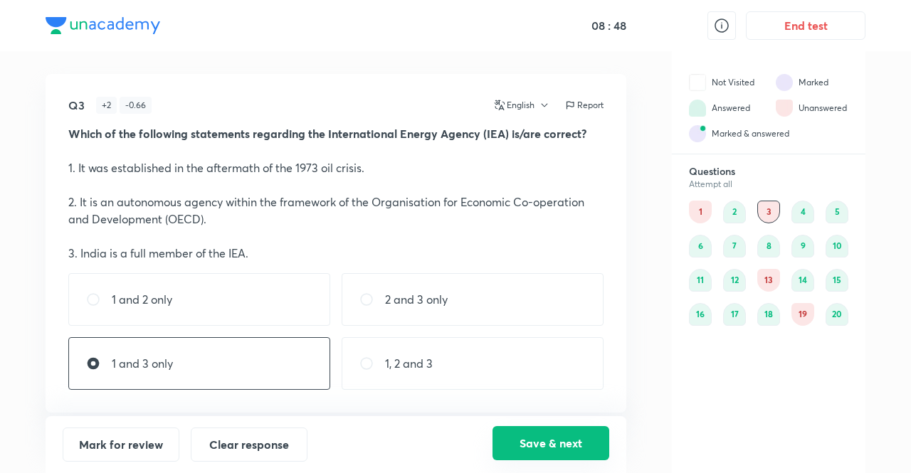
click at [525, 449] on button "Save & next" at bounding box center [551, 443] width 117 height 34
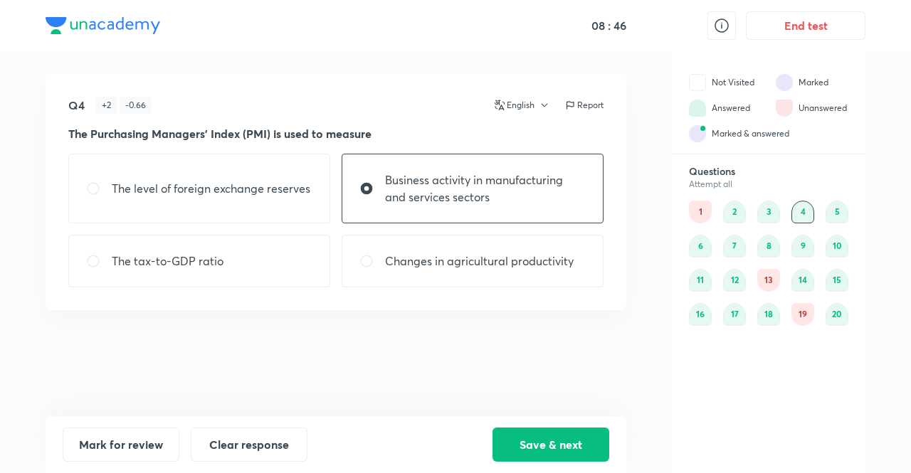
click at [805, 320] on div "19" at bounding box center [803, 314] width 23 height 23
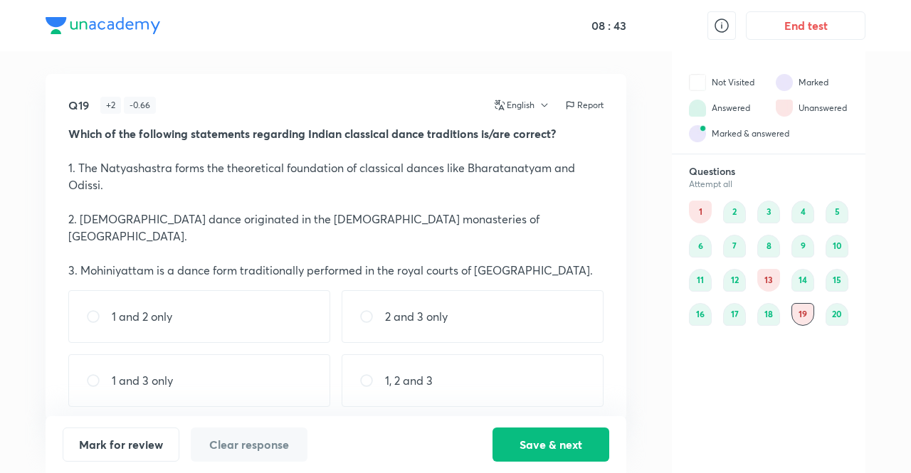
click at [766, 279] on div "13" at bounding box center [769, 280] width 23 height 23
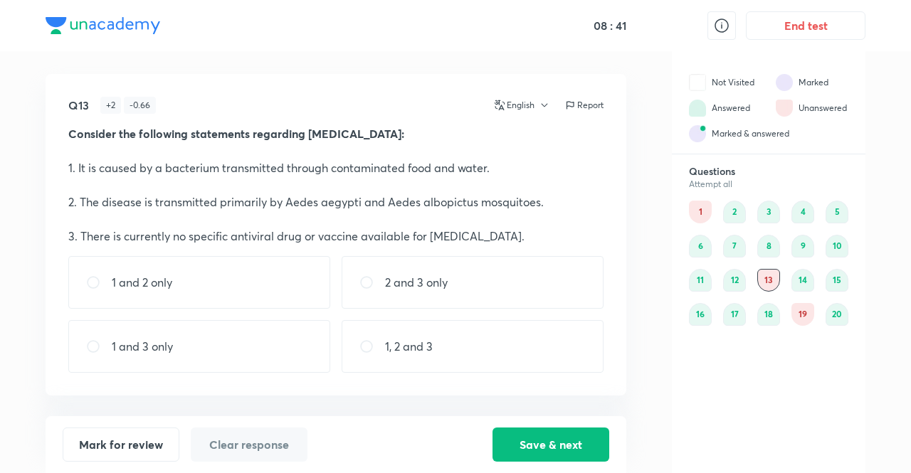
click at [803, 310] on div "19" at bounding box center [803, 314] width 23 height 23
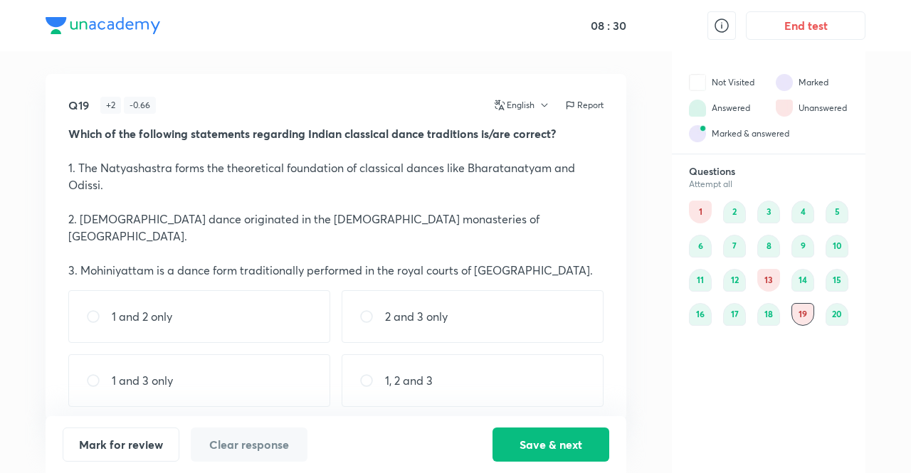
click at [764, 287] on div "13" at bounding box center [769, 280] width 23 height 23
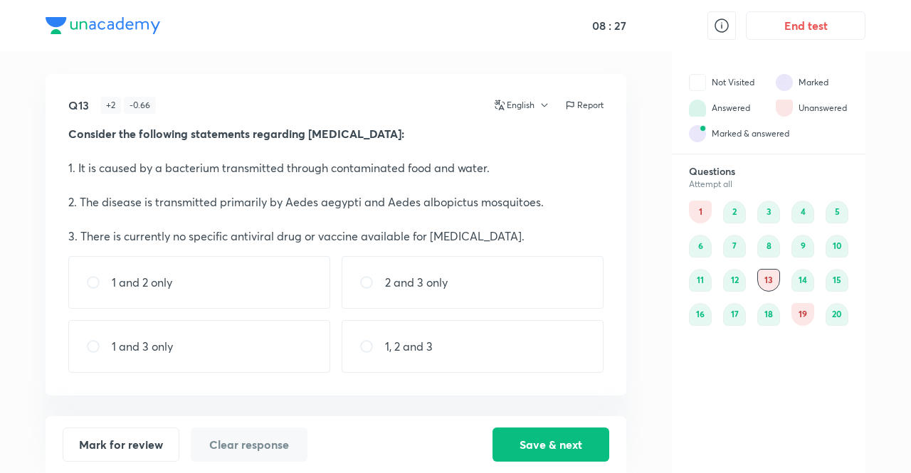
click at [703, 209] on div "1" at bounding box center [700, 212] width 23 height 23
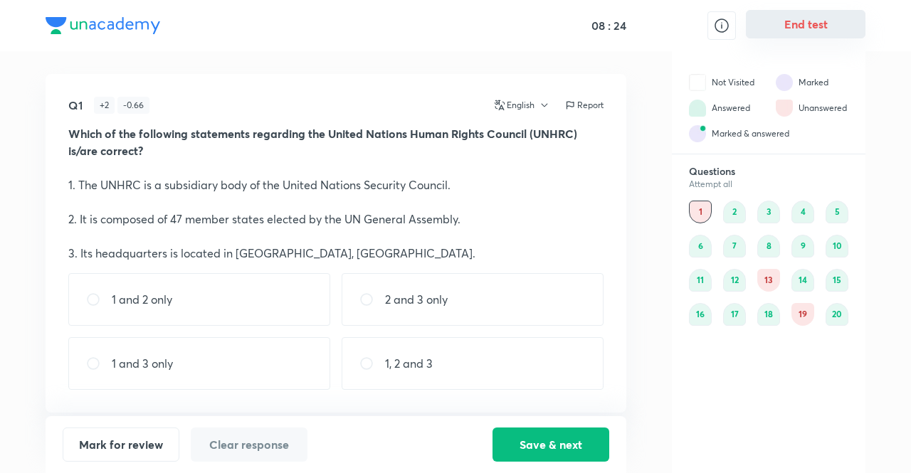
click at [784, 15] on button "End test" at bounding box center [806, 24] width 120 height 28
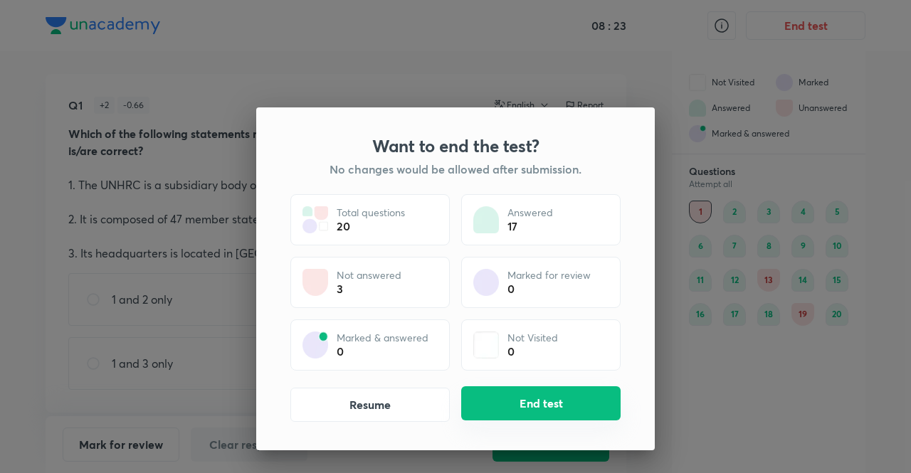
click at [510, 402] on button "End test" at bounding box center [540, 404] width 159 height 34
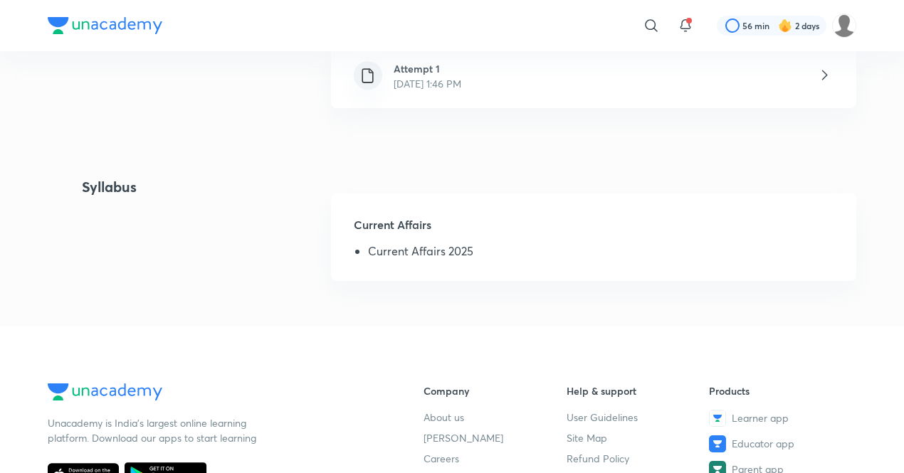
scroll to position [409, 0]
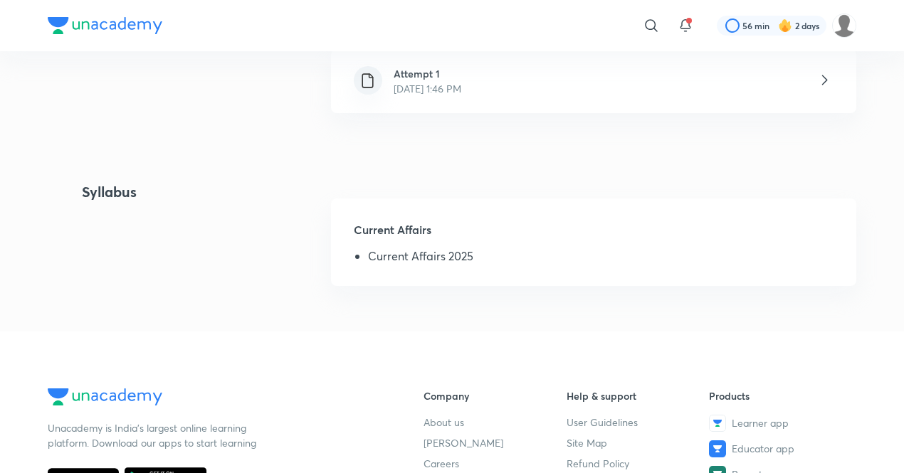
click at [529, 88] on div "Attempt 1 Oct 7, 2025, 1:46 PM" at bounding box center [593, 81] width 525 height 64
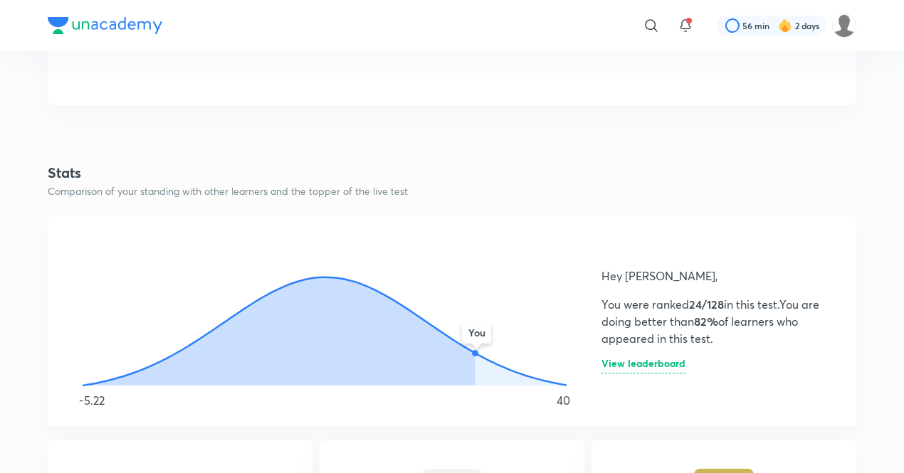
scroll to position [644, 0]
